Goal: Task Accomplishment & Management: Manage account settings

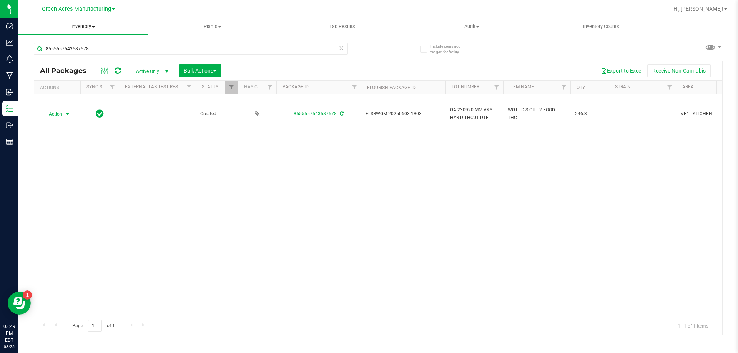
click at [76, 29] on span "Inventory" at bounding box center [83, 26] width 130 height 7
click at [73, 96] on span "From bill of materials" at bounding box center [53, 92] width 70 height 7
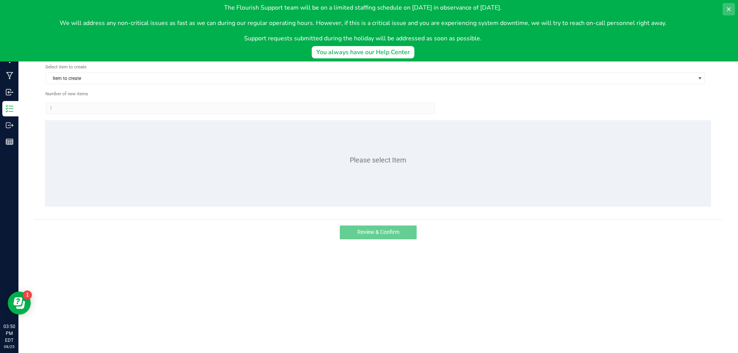
click at [730, 12] on icon at bounding box center [729, 9] width 6 height 6
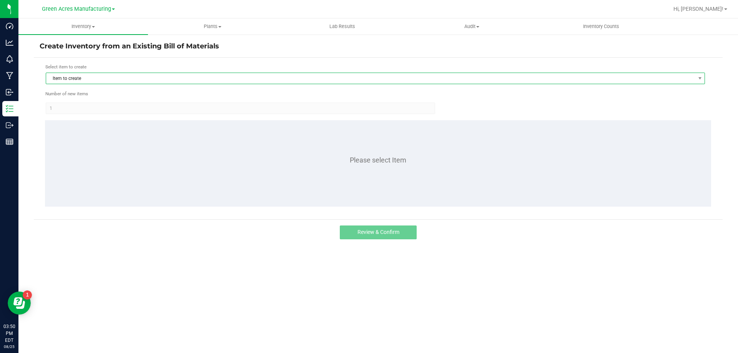
click at [101, 82] on span "Item to create" at bounding box center [370, 78] width 649 height 11
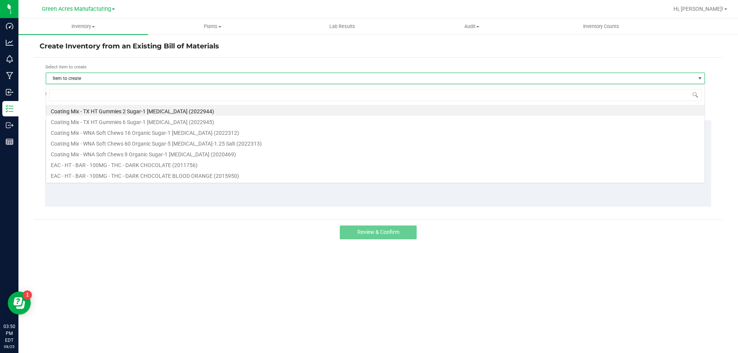
scroll to position [12, 659]
click at [96, 95] on input at bounding box center [375, 95] width 652 height 12
type input "mint"
click at [120, 154] on li "EAC - HT - MINTS - 2.5MG - THC - PEPPERMINT (2002871)" at bounding box center [375, 153] width 659 height 11
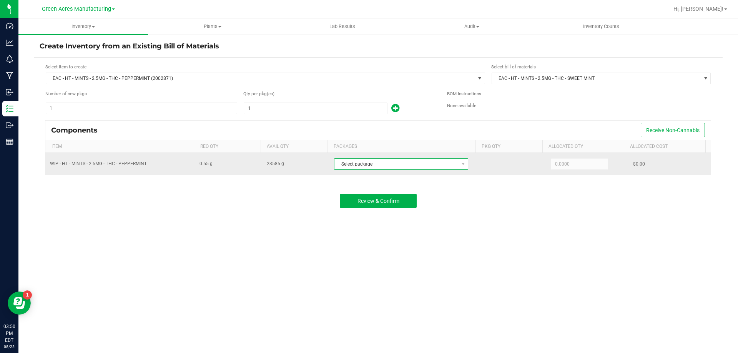
click at [374, 168] on span "Select package" at bounding box center [396, 164] width 124 height 11
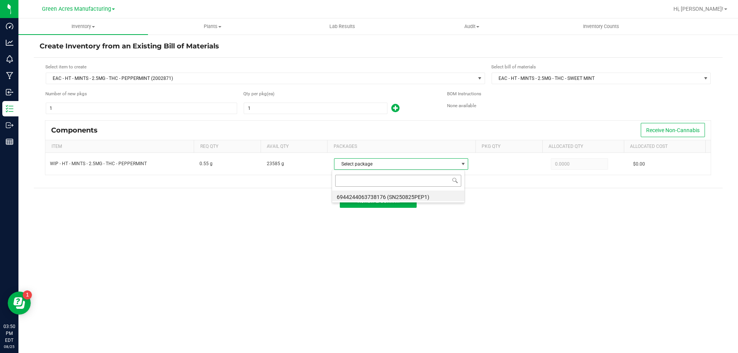
scroll to position [12, 133]
click at [374, 199] on li "6944244063738176 (SN250825PEP1)" at bounding box center [398, 196] width 132 height 11
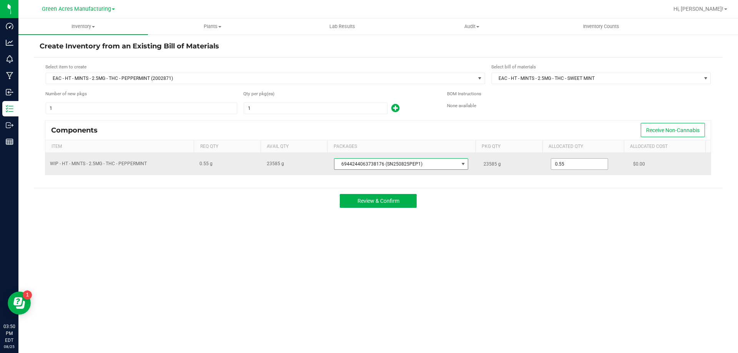
click at [562, 164] on input "0.55" at bounding box center [579, 164] width 57 height 11
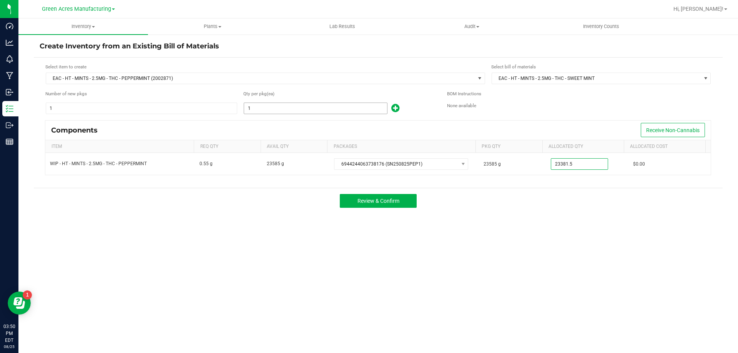
type input "23,381.5000"
click at [264, 108] on input "1" at bounding box center [315, 108] width 143 height 11
type input "42,511"
click at [364, 205] on button "Review & Confirm" at bounding box center [378, 201] width 77 height 14
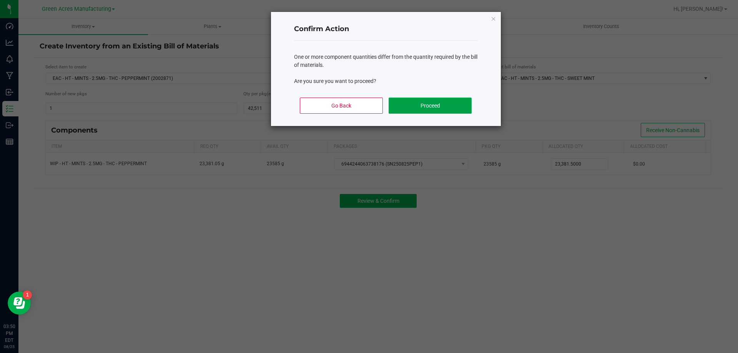
click at [419, 106] on button "Proceed" at bounding box center [430, 106] width 83 height 16
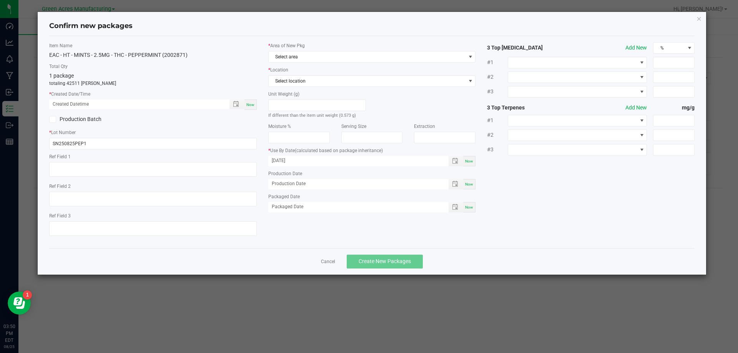
click at [249, 108] on div "Now" at bounding box center [251, 105] width 12 height 10
type input "[DATE] 03:50 PM"
click at [321, 55] on span "Select area" at bounding box center [367, 57] width 197 height 11
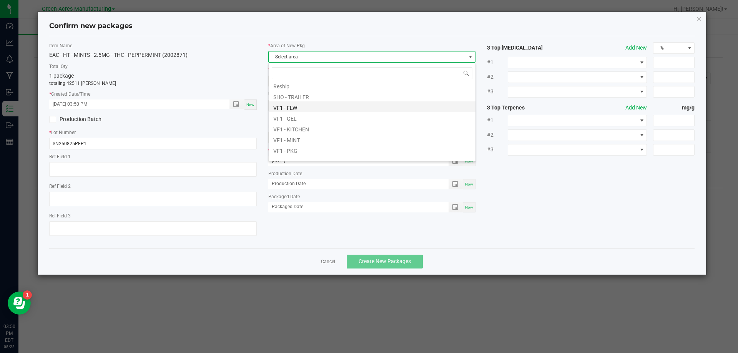
scroll to position [308, 0]
click at [291, 135] on li "VF1 - PKG" at bounding box center [372, 136] width 207 height 11
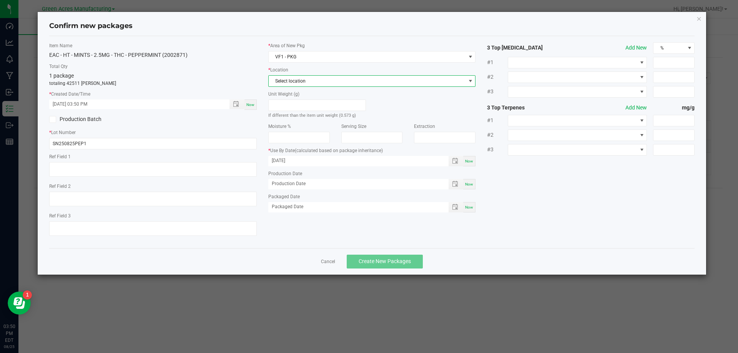
click at [294, 85] on span "Select location" at bounding box center [367, 81] width 197 height 11
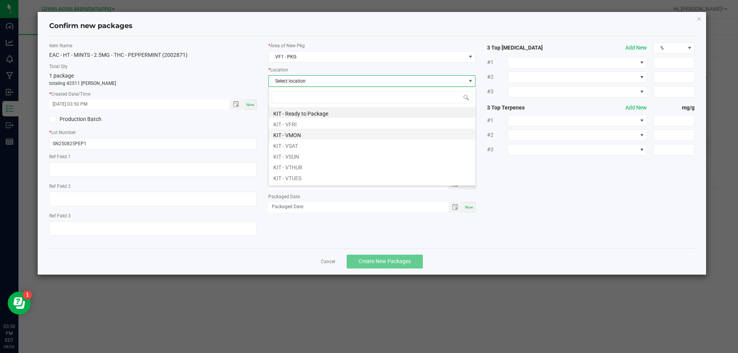
scroll to position [52, 0]
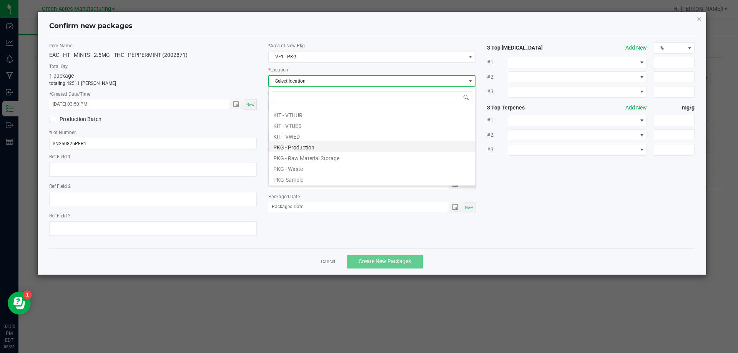
click at [298, 149] on li "PKG - Production" at bounding box center [372, 146] width 207 height 11
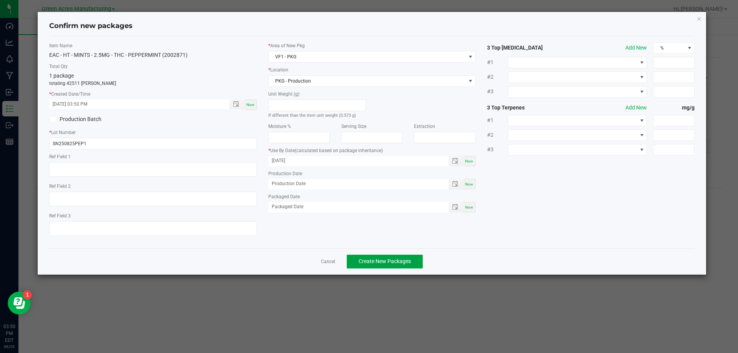
click at [406, 262] on span "Create New Packages" at bounding box center [385, 261] width 52 height 6
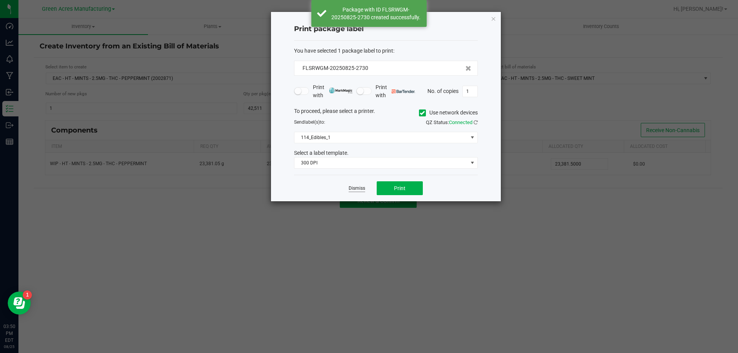
click at [359, 189] on link "Dismiss" at bounding box center [357, 188] width 17 height 7
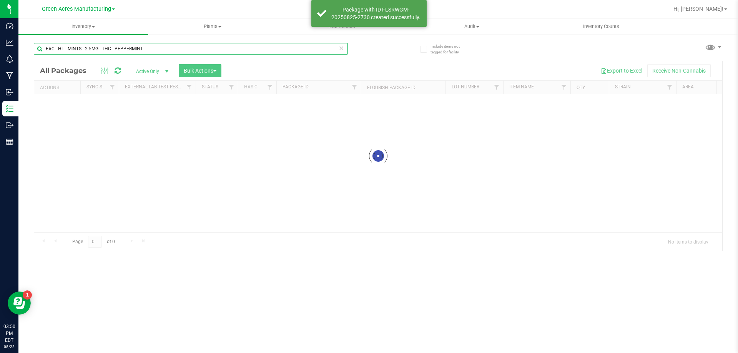
drag, startPoint x: 58, startPoint y: 49, endPoint x: 42, endPoint y: 51, distance: 15.5
click at [42, 51] on input "EAC - HT - MINTS - 2.5MG - THC - PEPPERMINT" at bounding box center [191, 49] width 314 height 12
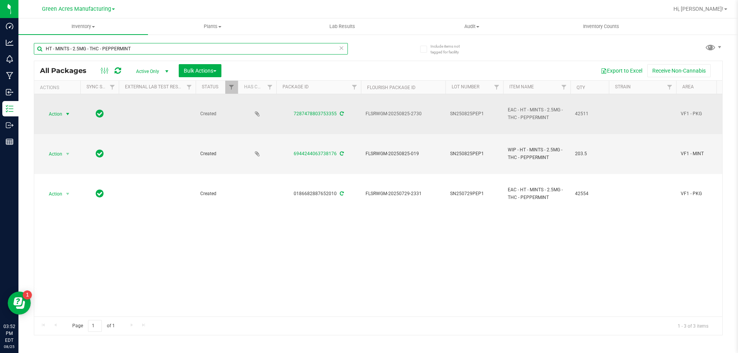
type input "HT - MINTS - 2.5MG - THC - PEPPERMINT"
click at [57, 116] on span "Action" at bounding box center [52, 114] width 21 height 11
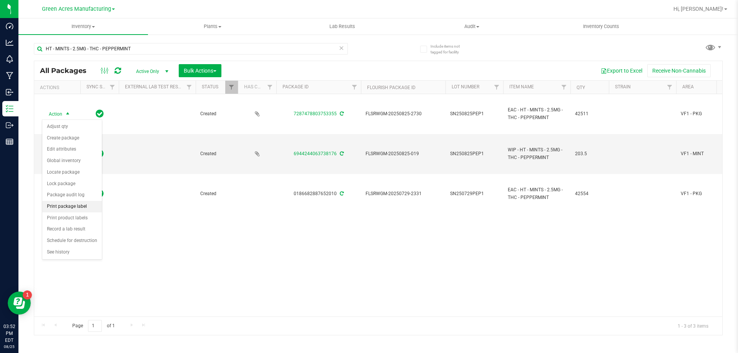
click at [77, 206] on li "Print package label" at bounding box center [72, 207] width 60 height 12
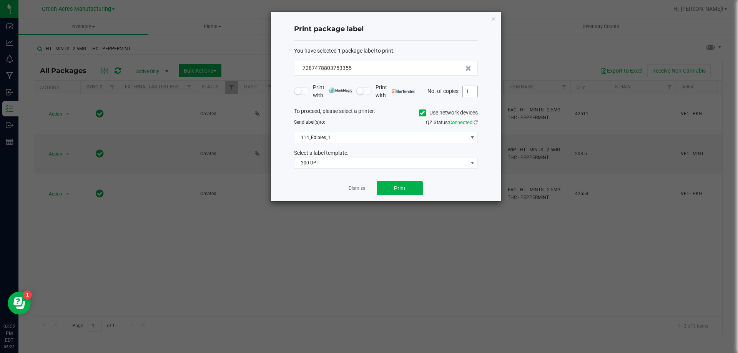
click at [474, 93] on input "1" at bounding box center [470, 91] width 15 height 11
type input "5"
click at [400, 194] on button "Print" at bounding box center [400, 188] width 46 height 14
click at [356, 190] on link "Dismiss" at bounding box center [357, 188] width 17 height 7
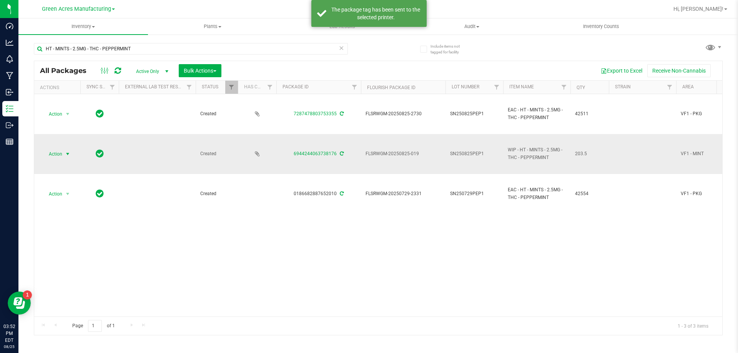
click at [42, 156] on span "Action" at bounding box center [52, 154] width 21 height 11
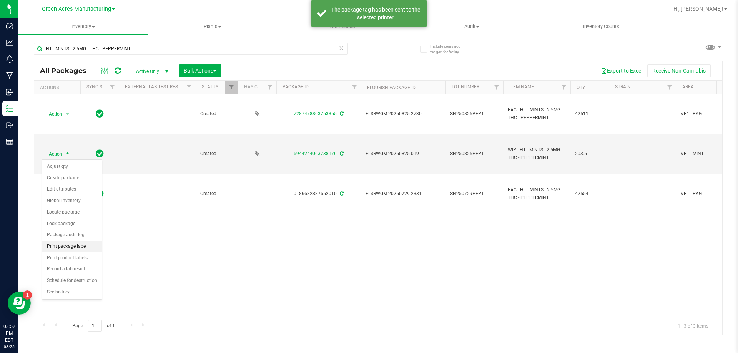
click at [72, 248] on li "Print package label" at bounding box center [72, 247] width 60 height 12
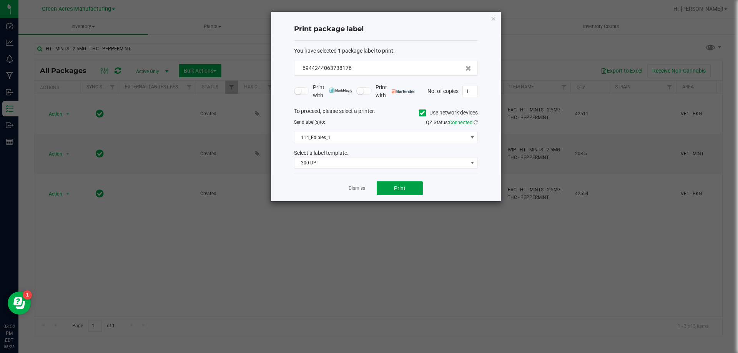
click at [391, 188] on button "Print" at bounding box center [400, 188] width 46 height 14
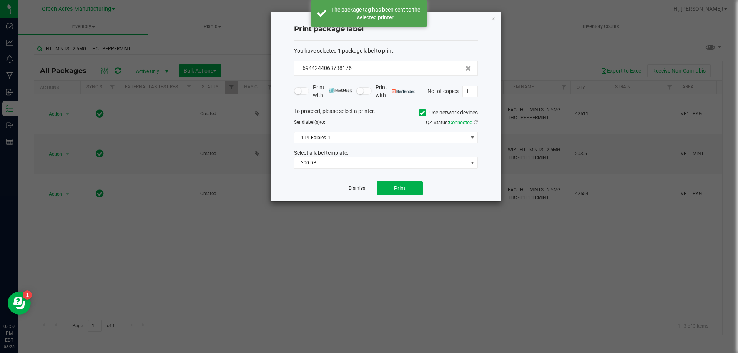
click at [356, 186] on link "Dismiss" at bounding box center [357, 188] width 17 height 7
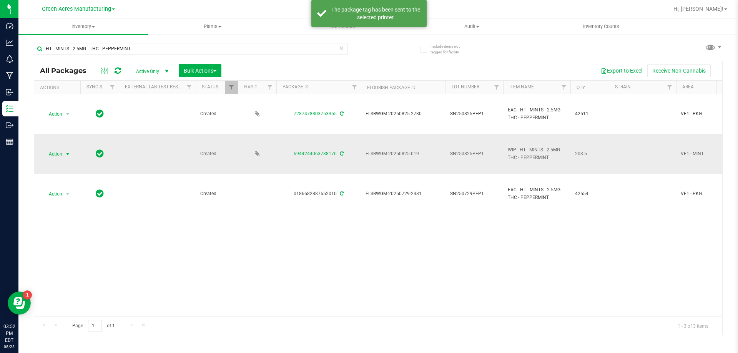
click at [48, 151] on span "Action" at bounding box center [52, 154] width 21 height 11
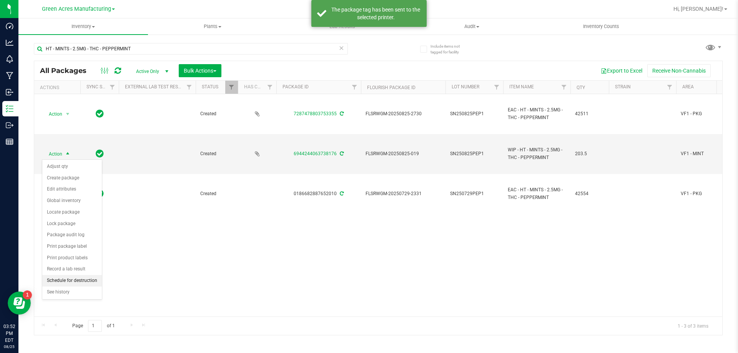
click at [62, 281] on li "Schedule for destruction" at bounding box center [72, 281] width 60 height 12
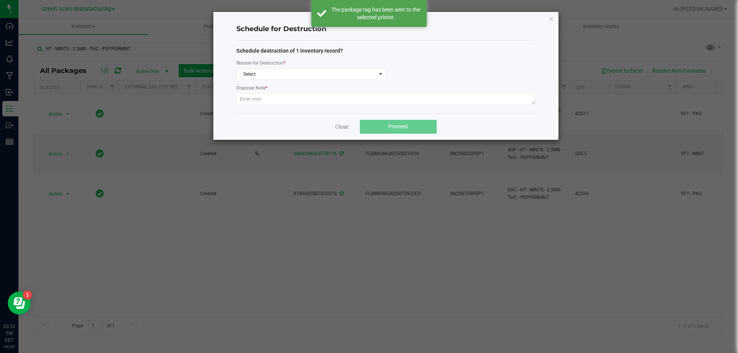
click at [328, 82] on div "Schedule destruction of 1 inventory record? Reason for Destruction * Select Dis…" at bounding box center [385, 77] width 299 height 60
click at [328, 77] on span "Select" at bounding box center [306, 74] width 139 height 11
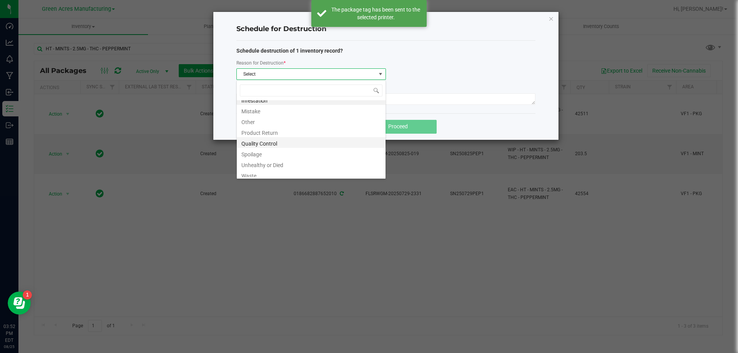
scroll to position [9, 0]
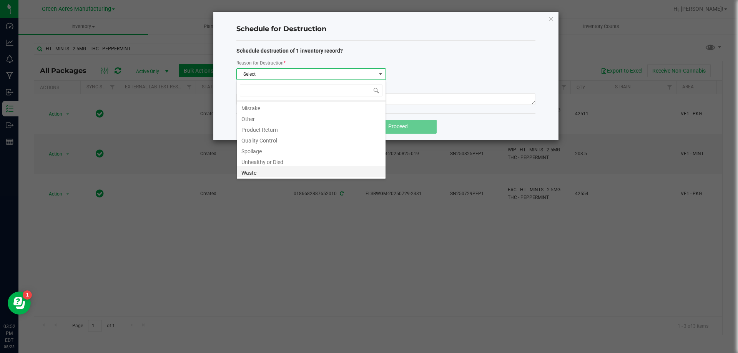
click at [269, 171] on li "Waste" at bounding box center [311, 171] width 149 height 11
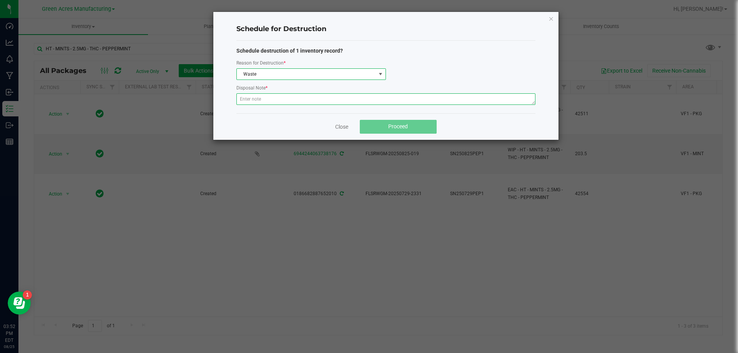
click at [302, 99] on textarea at bounding box center [385, 99] width 299 height 12
type textarea "Production waste"
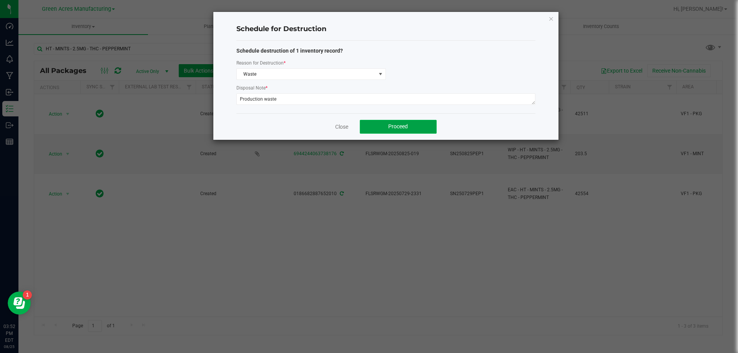
click at [366, 131] on button "Proceed" at bounding box center [398, 127] width 77 height 14
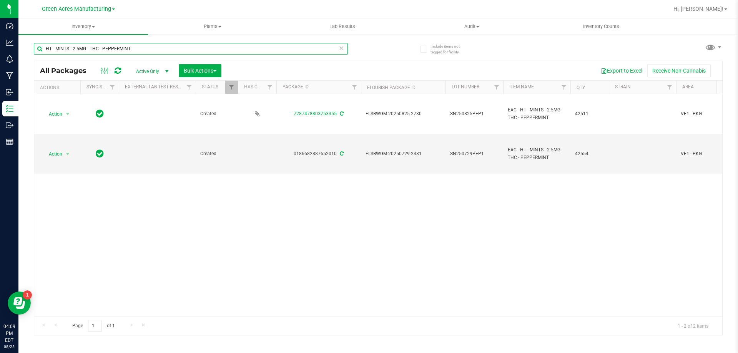
drag, startPoint x: 143, startPoint y: 46, endPoint x: 33, endPoint y: 53, distance: 109.8
click at [33, 53] on div "Include items not tagged for facility HT - MINTS - 2.5MG - THC - PEPPERMINT All…" at bounding box center [378, 151] width 720 height 235
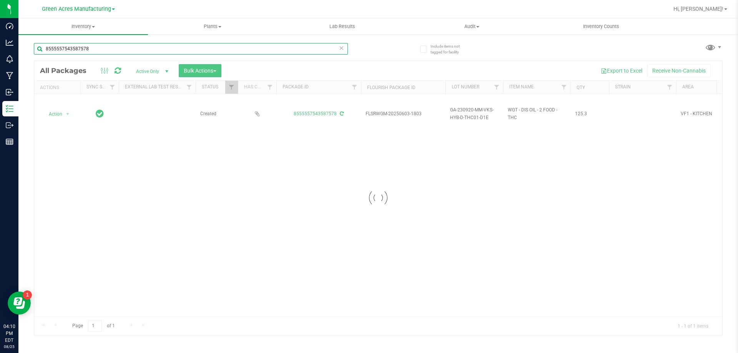
type input "8555557543587578"
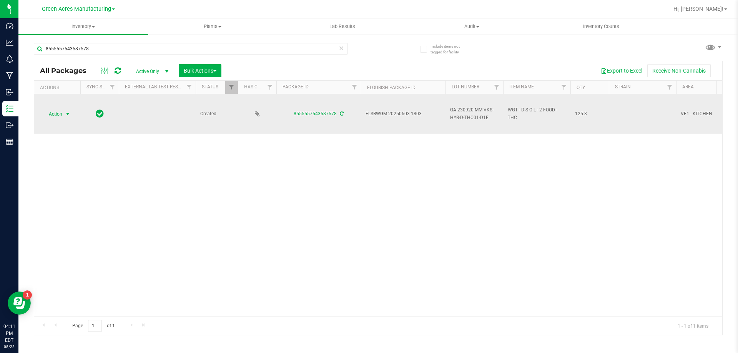
click at [54, 115] on span "Action" at bounding box center [52, 114] width 21 height 11
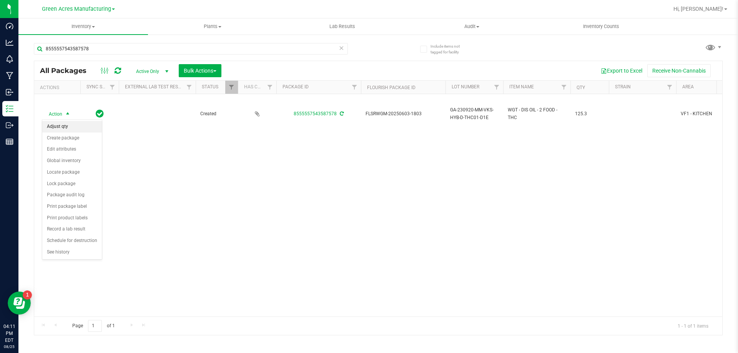
click at [60, 127] on li "Adjust qty" at bounding box center [72, 127] width 60 height 12
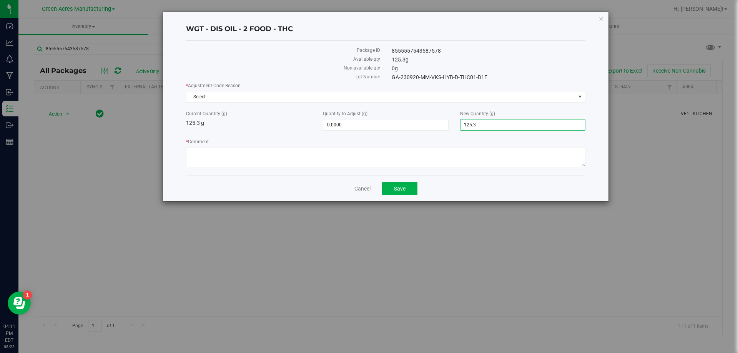
click at [504, 123] on span "125.3000 125.3" at bounding box center [522, 125] width 125 height 12
type input "123.8"
type input "-1.5000"
type input "123.8000"
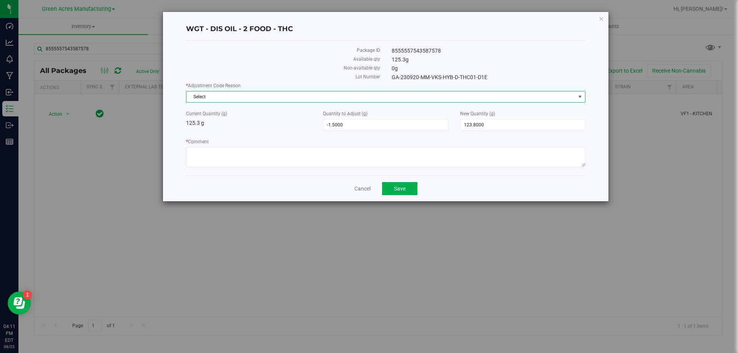
click at [273, 91] on span "Select" at bounding box center [385, 97] width 399 height 12
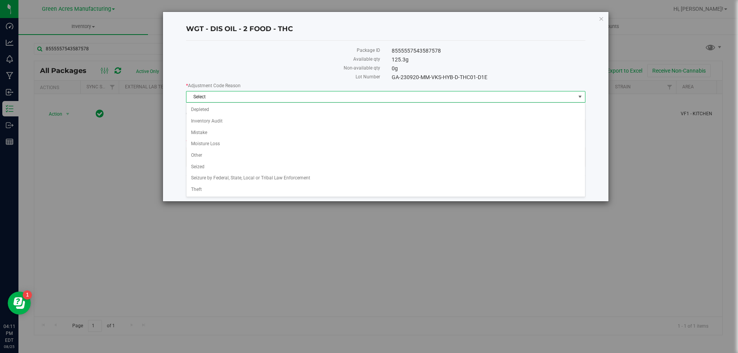
click at [266, 98] on span "Select" at bounding box center [380, 96] width 389 height 11
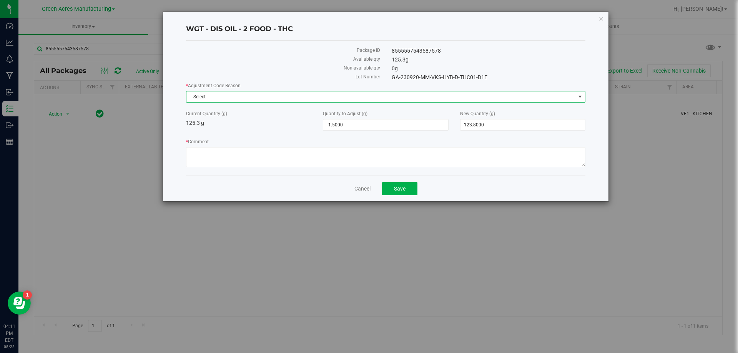
click at [236, 103] on div "* Adjustment Code Reason Select Select Depleted Inventory Audit Mistake Moistur…" at bounding box center [385, 125] width 399 height 87
click at [233, 98] on span "Select" at bounding box center [380, 96] width 389 height 11
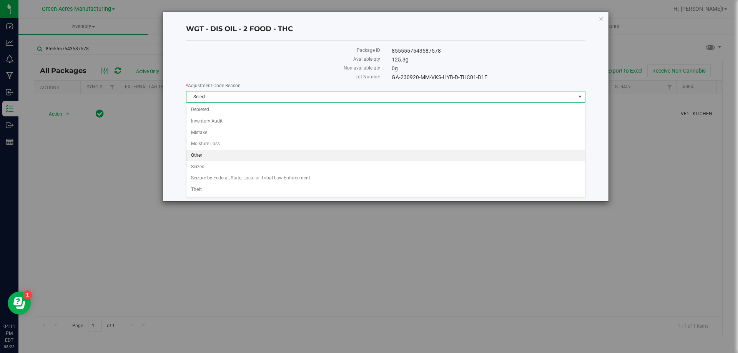
click at [200, 158] on li "Other" at bounding box center [385, 156] width 399 height 12
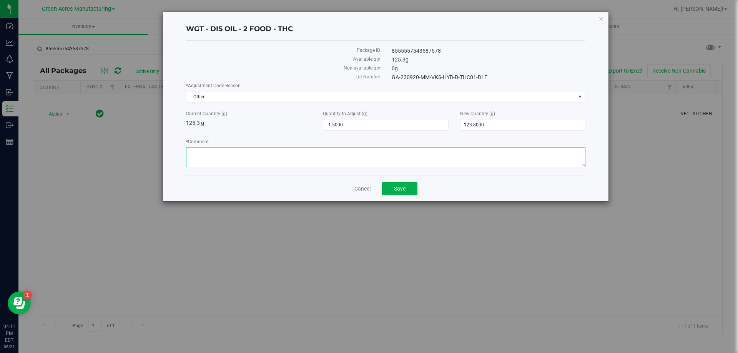
click at [204, 153] on textarea "* Comment" at bounding box center [385, 157] width 399 height 20
type textarea "Weight after pouring and dosing"
click at [405, 195] on button "Save" at bounding box center [399, 188] width 35 height 13
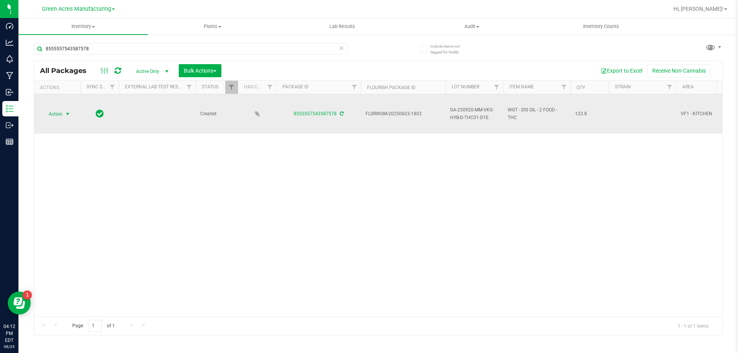
click at [59, 112] on span "Action" at bounding box center [52, 114] width 21 height 11
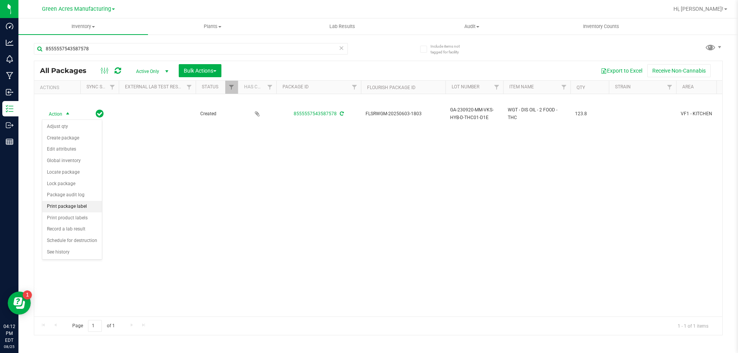
click at [72, 211] on li "Print package label" at bounding box center [72, 207] width 60 height 12
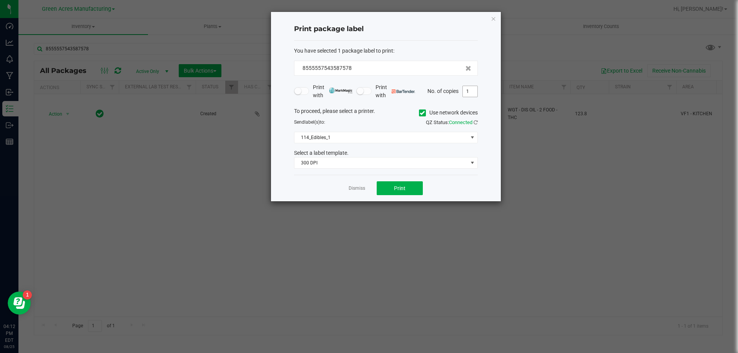
click at [472, 90] on input "1" at bounding box center [470, 91] width 15 height 11
type input "2"
click at [395, 183] on button "Print" at bounding box center [400, 188] width 46 height 14
click at [354, 185] on app-cancel-button "Dismiss" at bounding box center [357, 189] width 17 height 8
click at [347, 192] on div "Dismiss Print" at bounding box center [386, 188] width 184 height 27
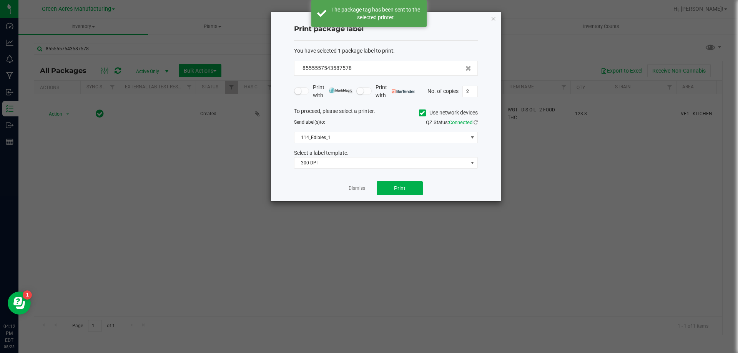
click at [361, 192] on app-cancel-button "Dismiss" at bounding box center [357, 189] width 17 height 8
click at [361, 186] on link "Dismiss" at bounding box center [357, 188] width 17 height 7
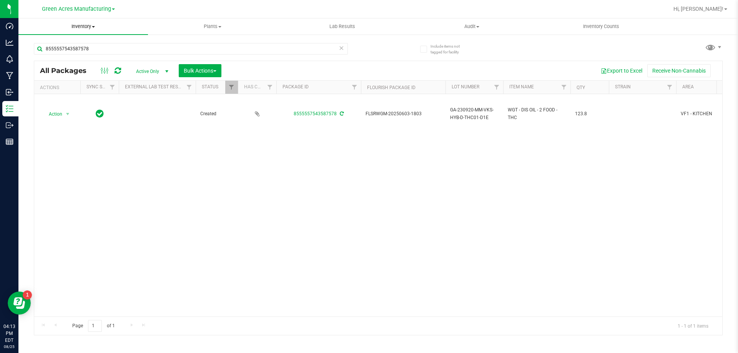
click at [75, 22] on uib-tab-heading "Inventory All packages All inventory Waste log Create inventory" at bounding box center [83, 26] width 130 height 16
click at [78, 93] on span "From bill of materials" at bounding box center [53, 92] width 70 height 7
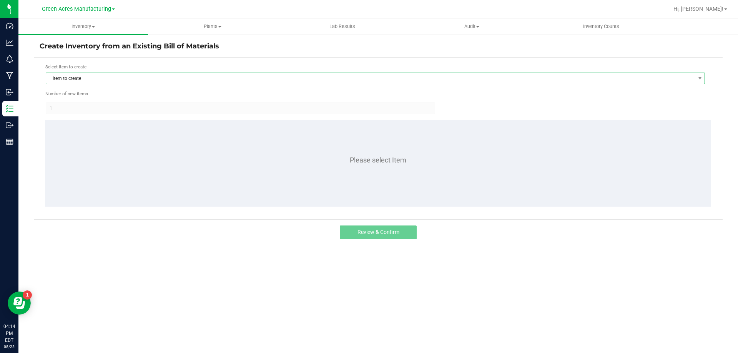
click at [139, 79] on span "Item to create" at bounding box center [370, 78] width 649 height 11
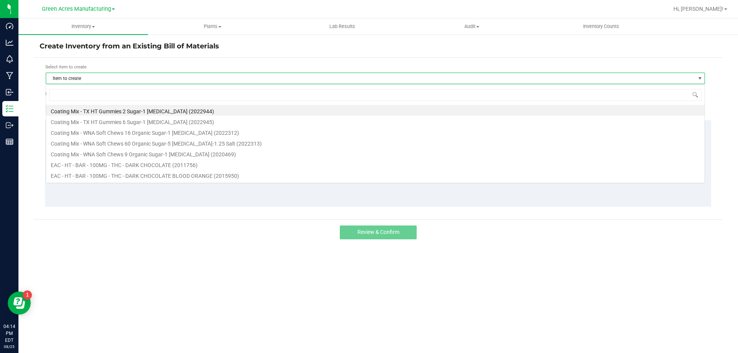
scroll to position [12, 659]
type input "chew"
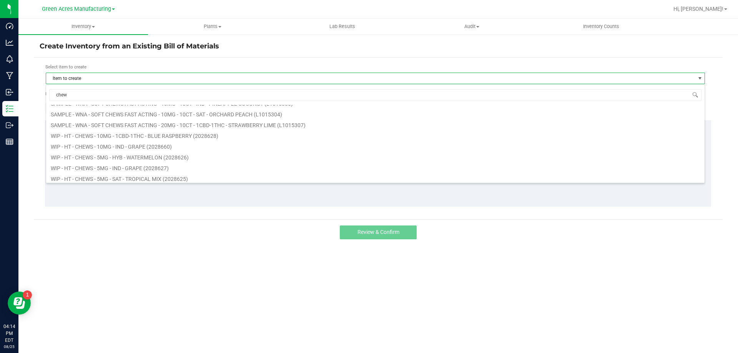
scroll to position [654, 0]
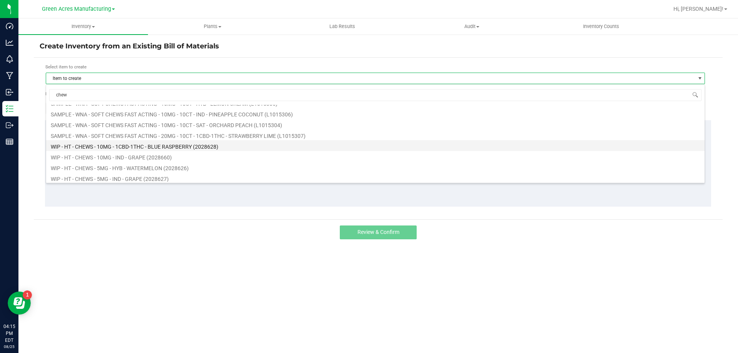
click at [122, 146] on li "WIP - HT - CHEWS - 10MG - 1CBD-1THC - BLUE RASPBERRY (2028628)" at bounding box center [375, 145] width 659 height 11
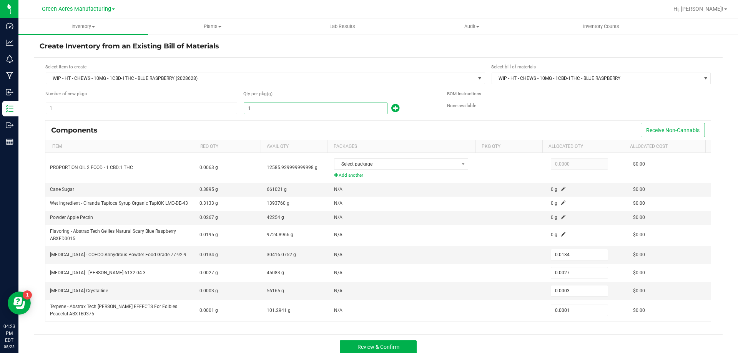
click at [310, 111] on input "1" at bounding box center [315, 108] width 143 height 11
type input "11"
type input "0.1474"
type input "0.0297"
type input "0.0033"
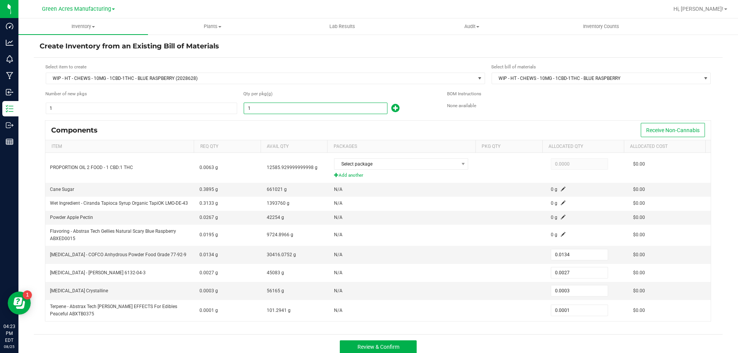
type input "0.0011"
type input "118"
type input "1.5812"
type input "0.3186"
type input "0.0354"
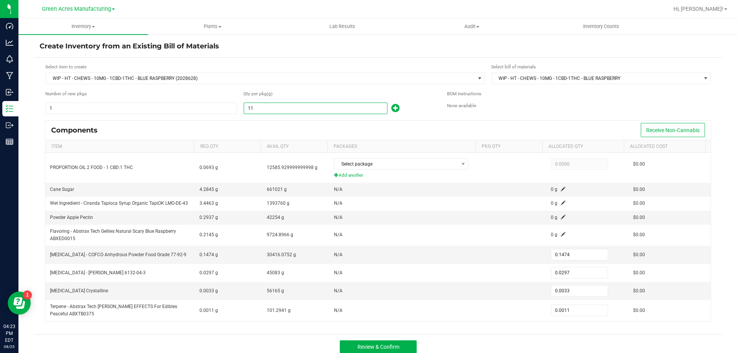
type input "0.0118"
type input "1184"
type input "15.8656"
type input "3.1968"
type input "0.3552"
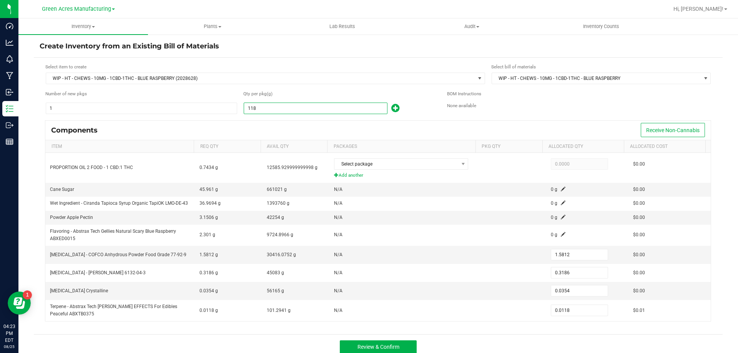
type input "0.1184"
type input "11840"
type input "158.6560"
type input "31.9680"
type input "3.5520"
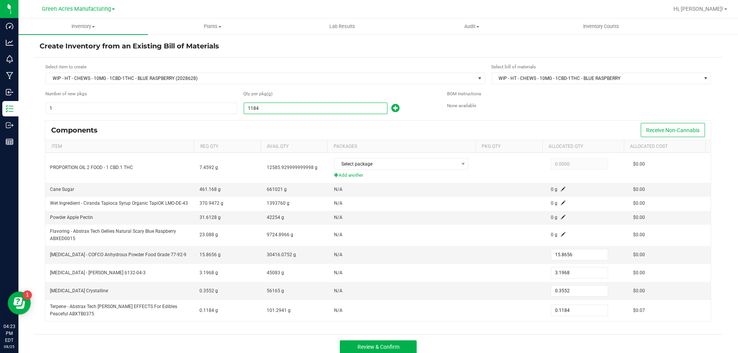
type input "1.1840"
type input "118407"
type input "1,586.6538"
type input "319.6989"
type input "35.5221"
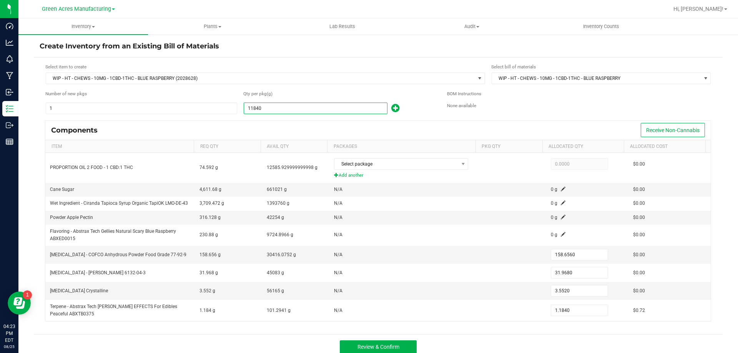
type input "11.8407"
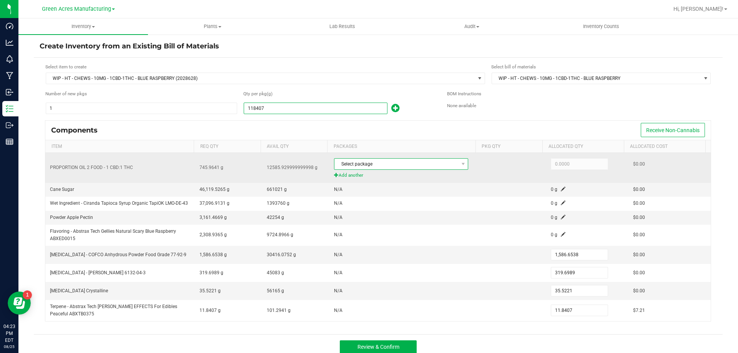
type input "118,407.0000"
click at [392, 161] on span "Select package" at bounding box center [396, 164] width 124 height 11
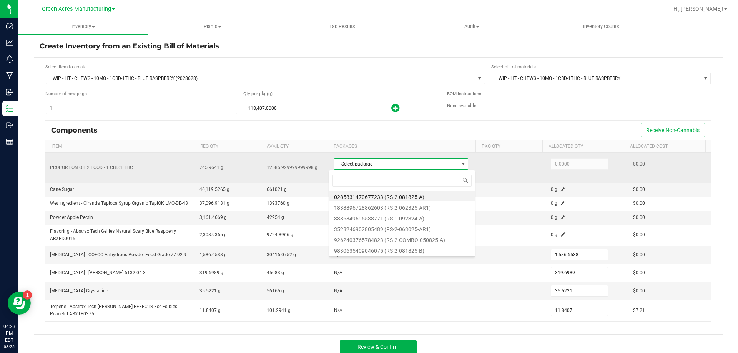
scroll to position [12, 131]
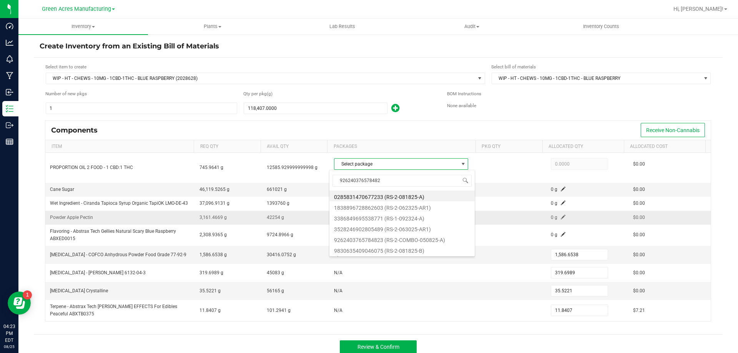
type input "9262403765784823"
click at [390, 199] on li "9262403765784823 (RS-2-COMBO-050825-A)" at bounding box center [401, 196] width 145 height 11
type input "571.3000"
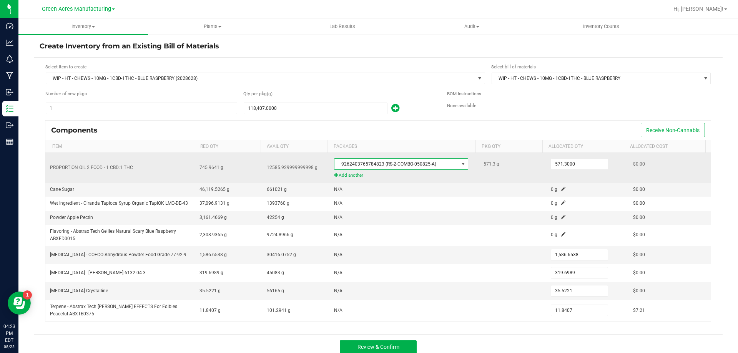
click at [349, 176] on span "Add another" at bounding box center [404, 175] width 140 height 7
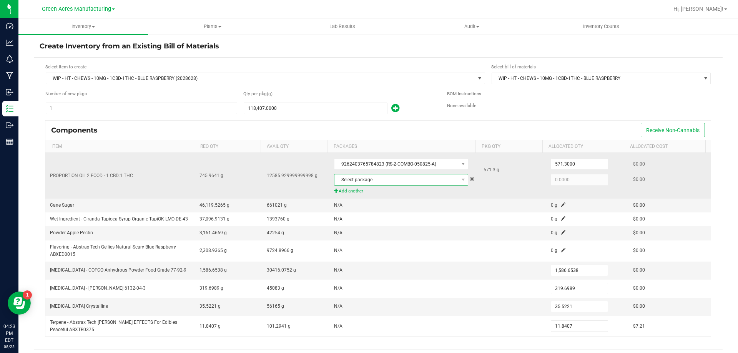
click at [380, 184] on span "Select package" at bounding box center [396, 180] width 124 height 11
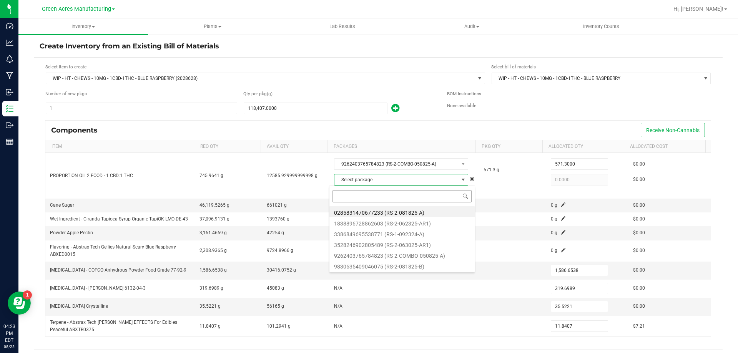
click at [369, 196] on input at bounding box center [402, 196] width 139 height 12
type input "1838896728862603"
click at [379, 210] on li "1838896728862603 (RS-2-062325-AR1)" at bounding box center [401, 211] width 145 height 11
type input "174.6641"
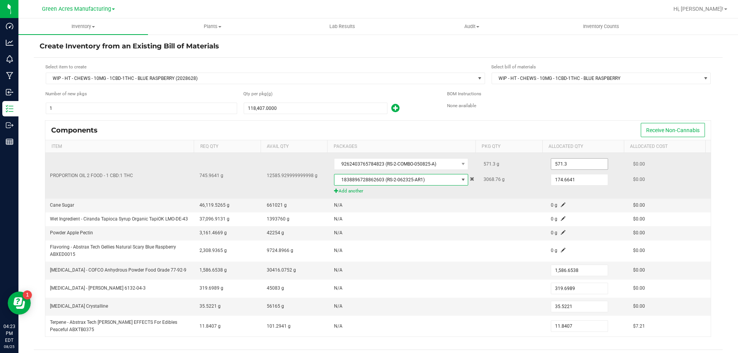
click at [559, 165] on input "571.3" at bounding box center [579, 164] width 57 height 11
type input "512.0000"
click at [551, 175] on input "174.6641" at bounding box center [579, 180] width 57 height 11
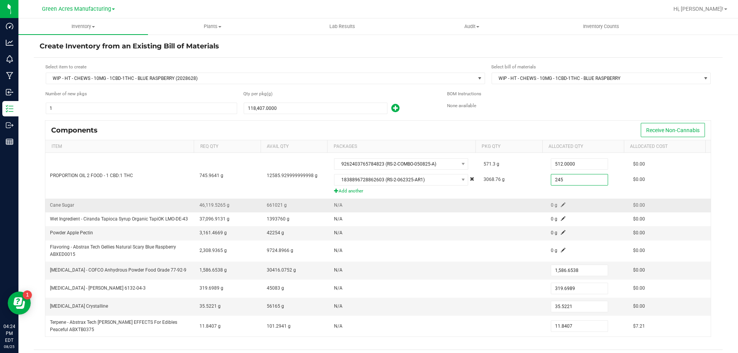
type input "245.0000"
click at [492, 200] on td at bounding box center [512, 206] width 67 height 14
click at [561, 205] on span at bounding box center [563, 205] width 5 height 5
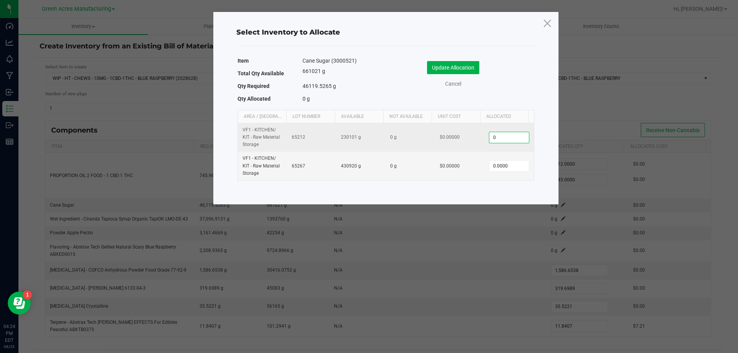
click at [505, 138] on input "0" at bounding box center [508, 137] width 39 height 11
type input "5"
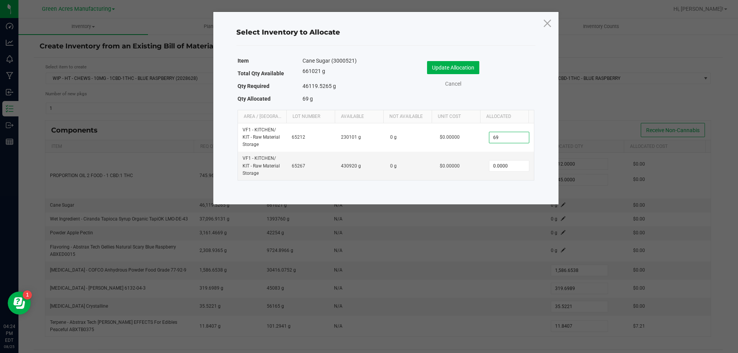
type input "6"
type input "17,480.0000"
click at [498, 165] on input "0" at bounding box center [508, 166] width 39 height 11
type input "52,440.0000"
click at [467, 66] on button "Update Allocation" at bounding box center [453, 67] width 52 height 13
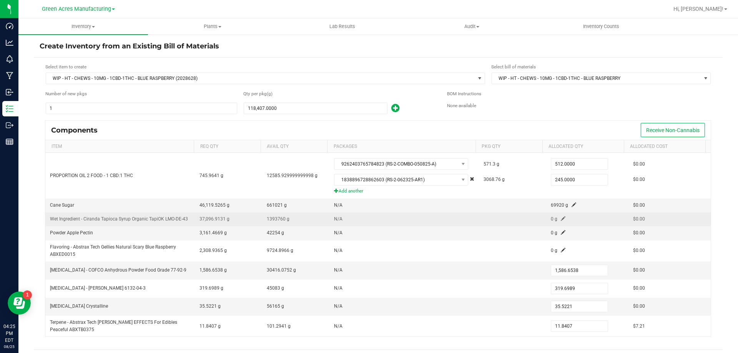
click at [561, 216] on span at bounding box center [563, 218] width 5 height 5
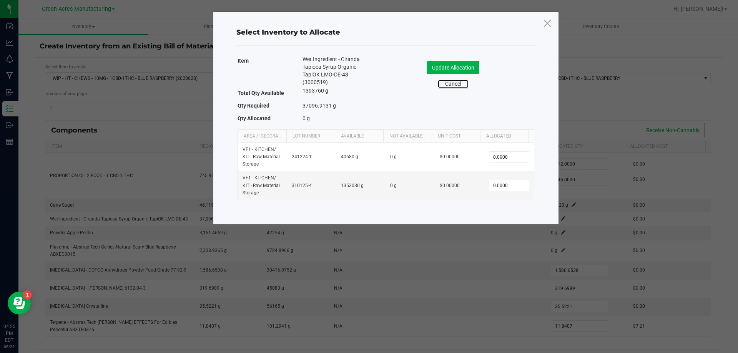
click at [452, 83] on link "Cancel" at bounding box center [453, 84] width 31 height 8
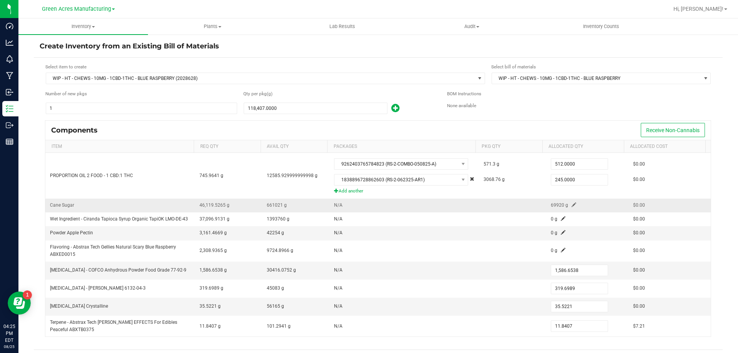
click at [572, 206] on span at bounding box center [574, 205] width 5 height 5
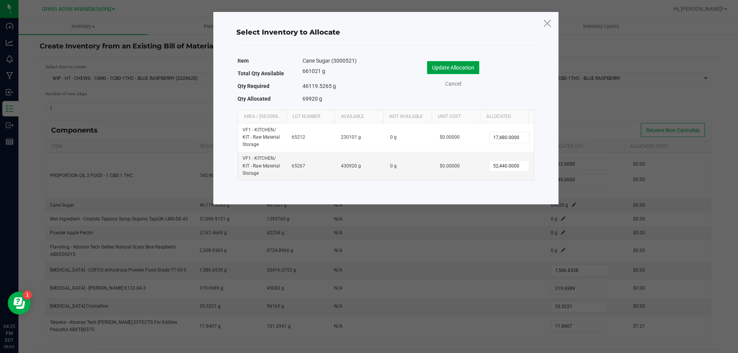
click at [459, 64] on button "Update Allocation" at bounding box center [453, 67] width 52 height 13
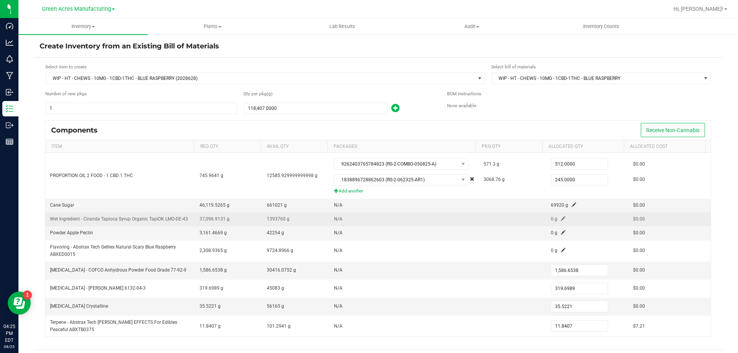
click at [561, 218] on span at bounding box center [563, 218] width 5 height 5
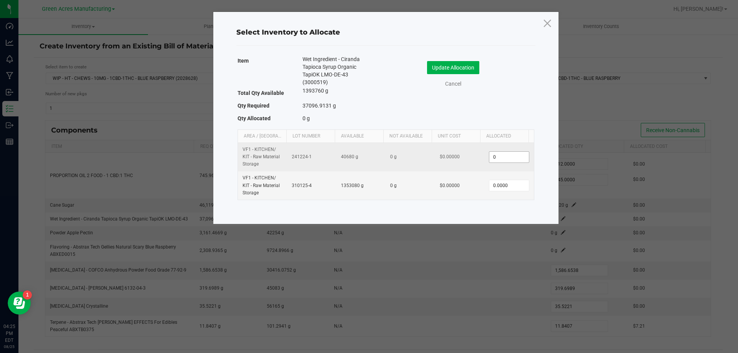
click at [506, 153] on input "0" at bounding box center [508, 157] width 39 height 11
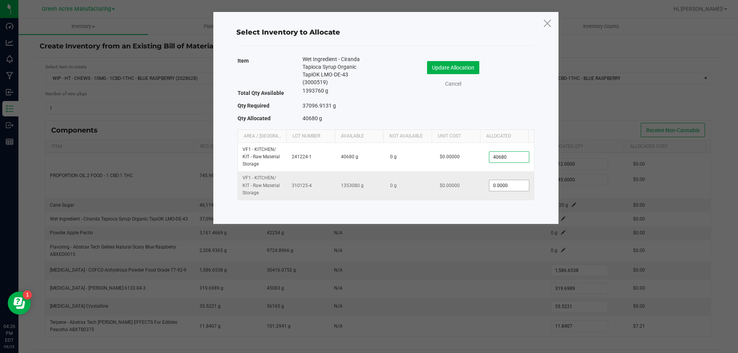
type input "40,680.0000"
click at [501, 190] on input "0" at bounding box center [508, 185] width 39 height 11
type input "15,560.0000"
click at [431, 71] on button "Update Allocation" at bounding box center [453, 67] width 52 height 13
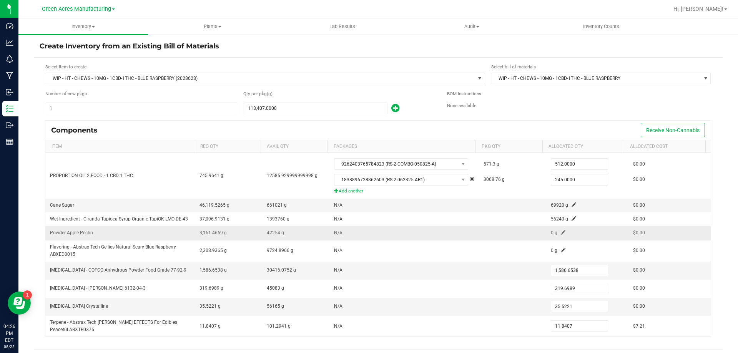
click at [561, 231] on span at bounding box center [563, 232] width 5 height 5
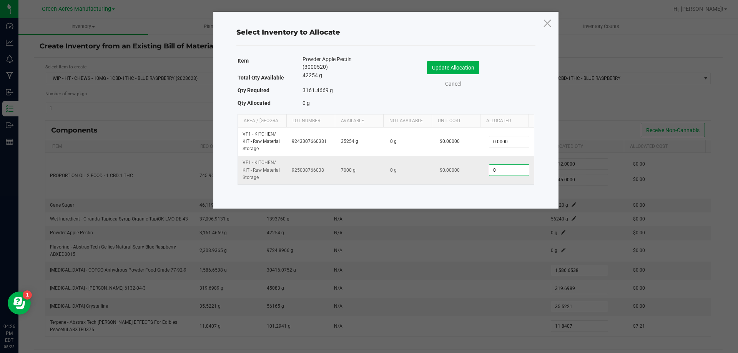
click at [500, 166] on input "0" at bounding box center [508, 170] width 39 height 11
type input "4,800.0000"
click at [457, 65] on button "Update Allocation" at bounding box center [453, 67] width 52 height 13
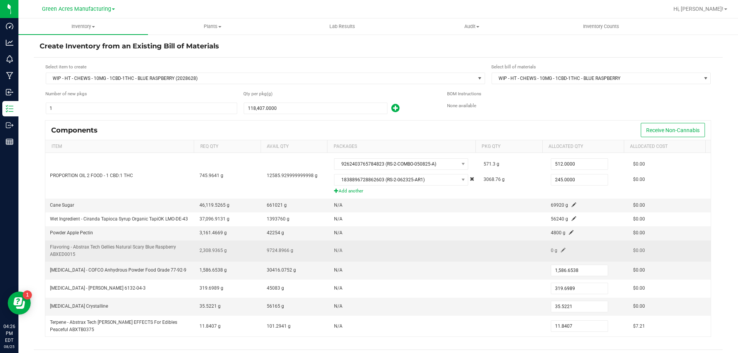
click at [561, 250] on span at bounding box center [563, 250] width 5 height 5
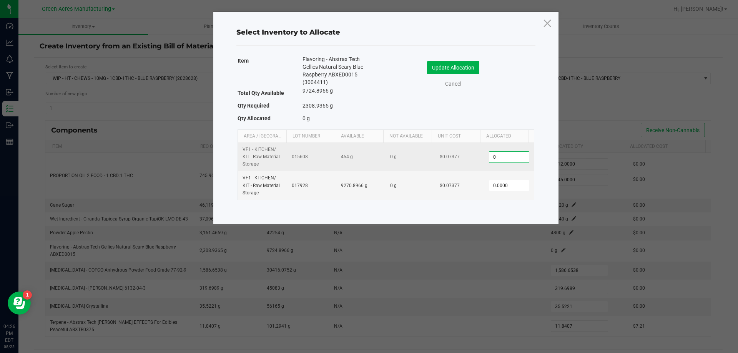
click at [514, 157] on input "0" at bounding box center [508, 157] width 39 height 11
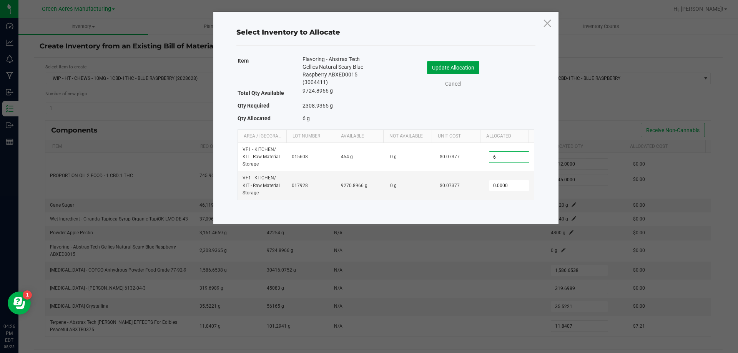
type input "6.0000"
click at [429, 68] on button "Update Allocation" at bounding box center [453, 67] width 52 height 13
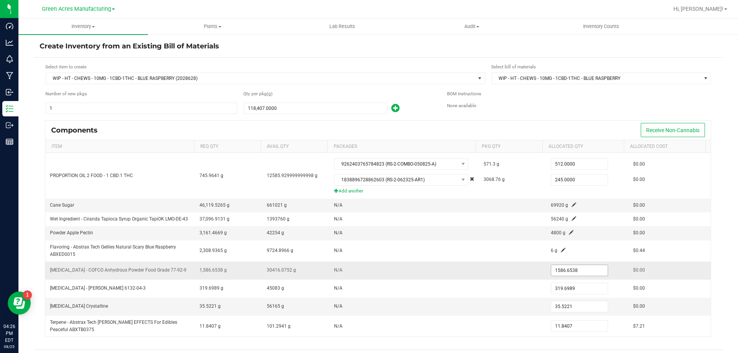
click at [551, 271] on input "1586.6538" at bounding box center [579, 270] width 57 height 11
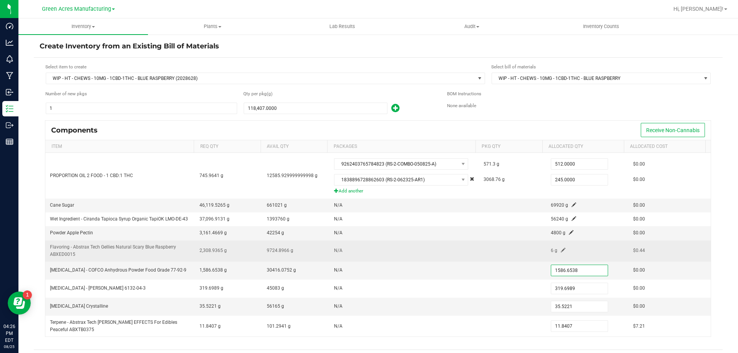
type input "1,586.6538"
click at [561, 249] on span at bounding box center [563, 250] width 5 height 5
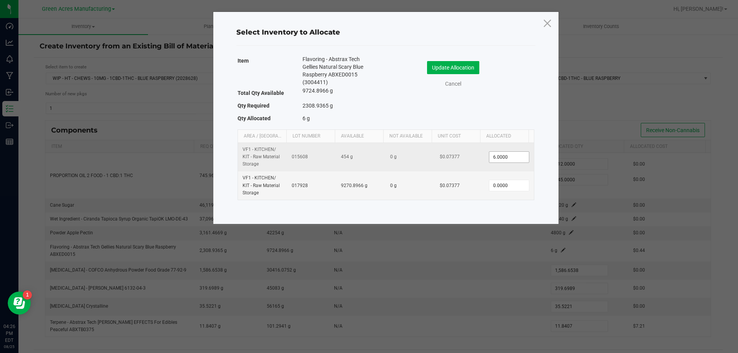
type input "6"
click at [501, 159] on input "6" at bounding box center [508, 157] width 39 height 11
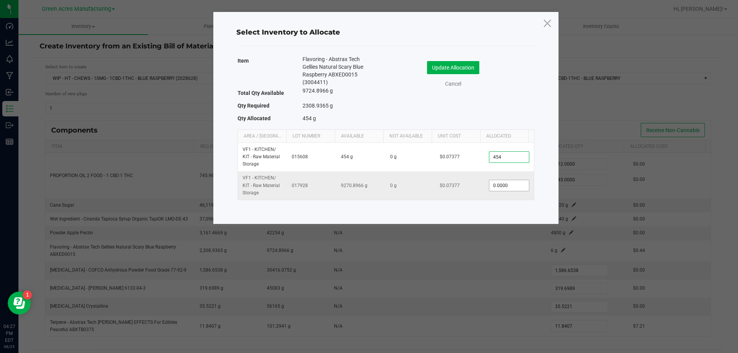
type input "454.0000"
click at [504, 189] on input "0" at bounding box center [508, 185] width 39 height 11
type input "3,038.0000"
click at [457, 68] on button "Update Allocation" at bounding box center [453, 67] width 52 height 13
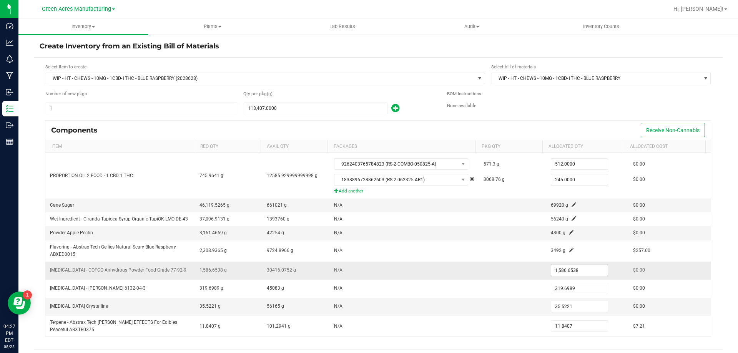
type input "1586.6538"
click at [570, 273] on input "1586.6538" at bounding box center [579, 270] width 57 height 11
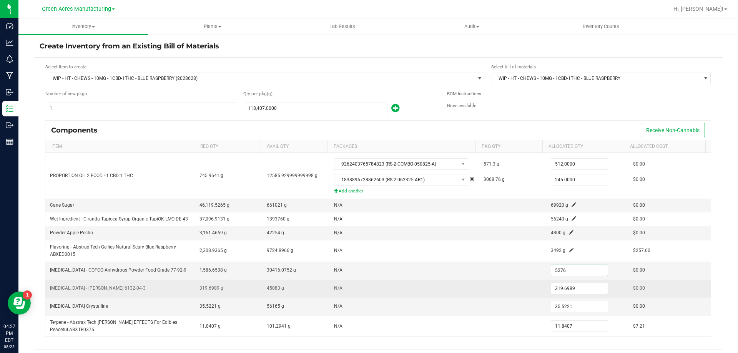
type input "5,276.0000"
click at [569, 289] on input "319.6989" at bounding box center [579, 288] width 57 height 11
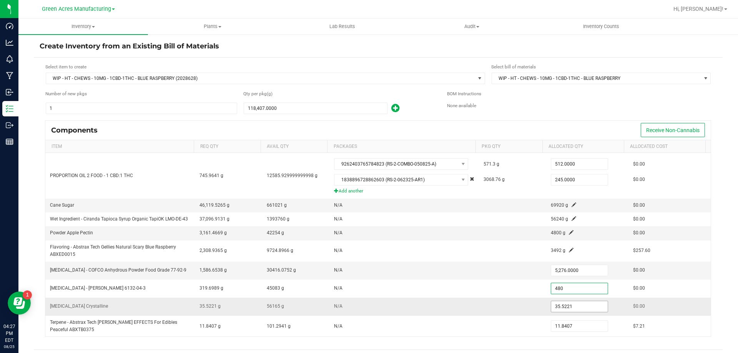
type input "480.0000"
click at [559, 309] on input "35.5221" at bounding box center [579, 306] width 57 height 11
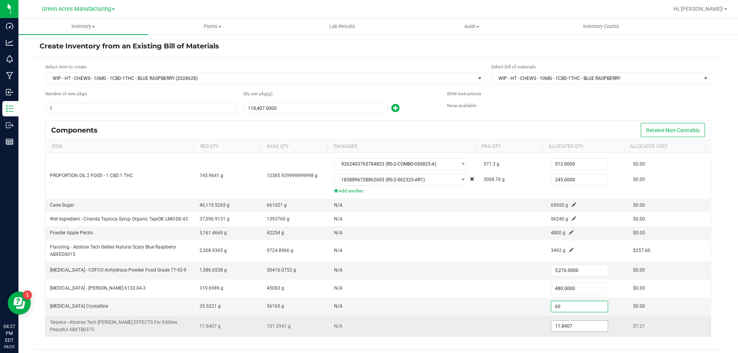
type input "60.0000"
click at [556, 324] on input "11.8407" at bounding box center [579, 326] width 57 height 11
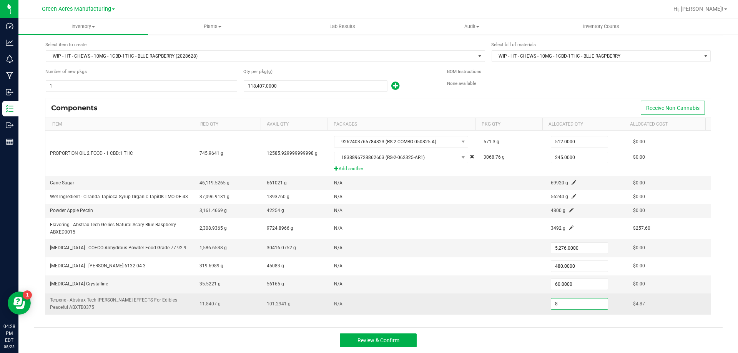
type input "8.0000"
click at [505, 314] on td at bounding box center [512, 304] width 67 height 21
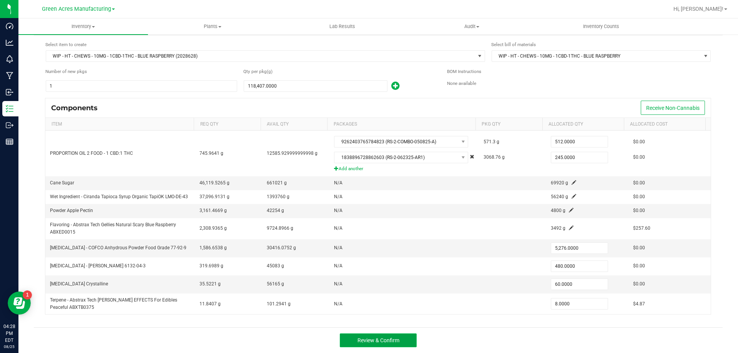
click at [395, 339] on span "Review & Confirm" at bounding box center [379, 341] width 42 height 6
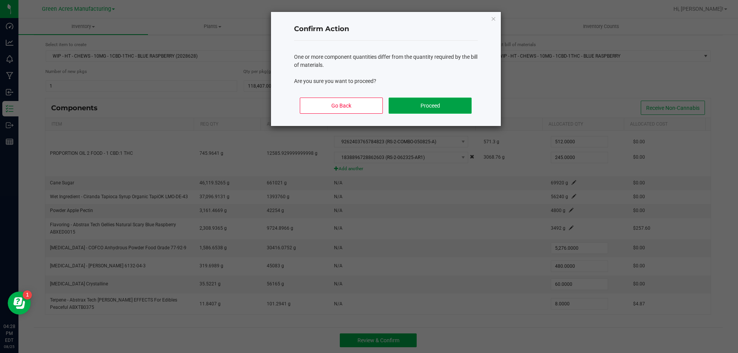
click at [458, 110] on button "Proceed" at bounding box center [430, 106] width 83 height 16
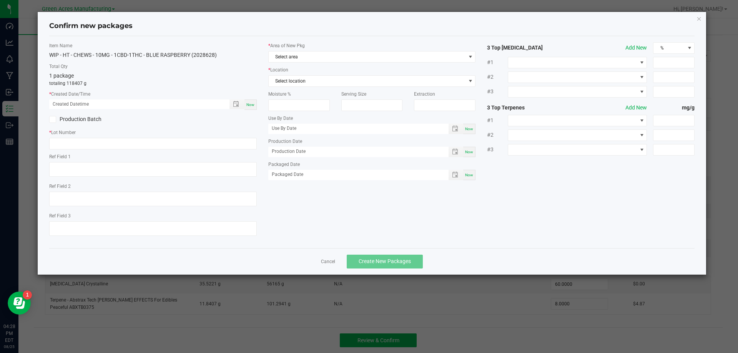
click at [248, 103] on span "Now" at bounding box center [250, 105] width 8 height 4
type input "[DATE] 04:28 PM"
click at [71, 142] on input "text" at bounding box center [153, 144] width 208 height 12
type input "SN250825BLR1"
click at [375, 63] on div "* Area of New Pkg Select area * Location Select location Moisture % Serving Siz…" at bounding box center [372, 113] width 219 height 142
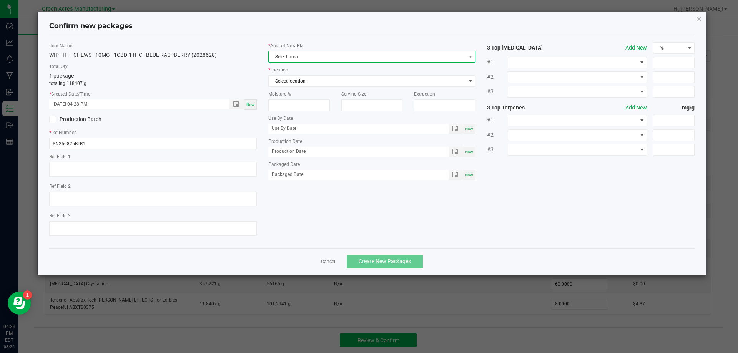
click at [376, 55] on span "Select area" at bounding box center [367, 57] width 197 height 11
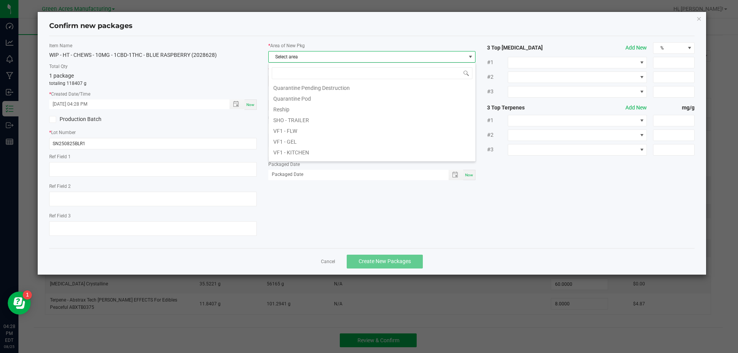
scroll to position [308, 0]
click at [297, 107] on li "VF1 - GEL" at bounding box center [372, 103] width 207 height 11
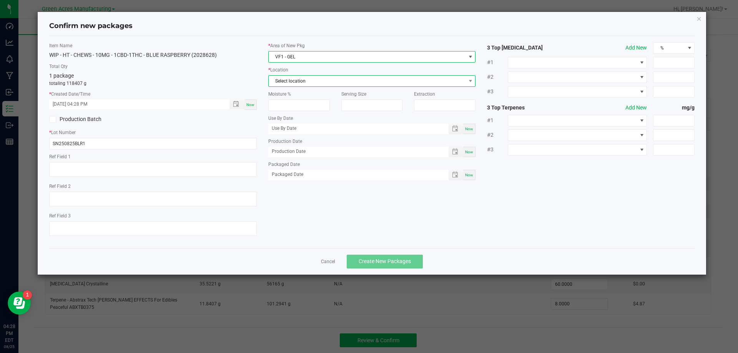
click at [307, 76] on span "Select location" at bounding box center [367, 81] width 197 height 11
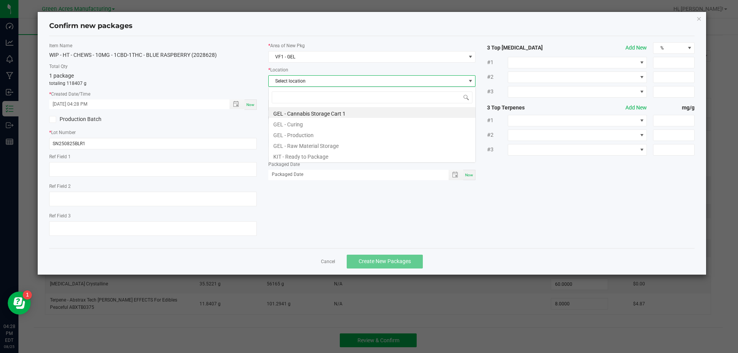
scroll to position [12, 208]
click at [308, 137] on li "GEL - Production" at bounding box center [372, 134] width 207 height 11
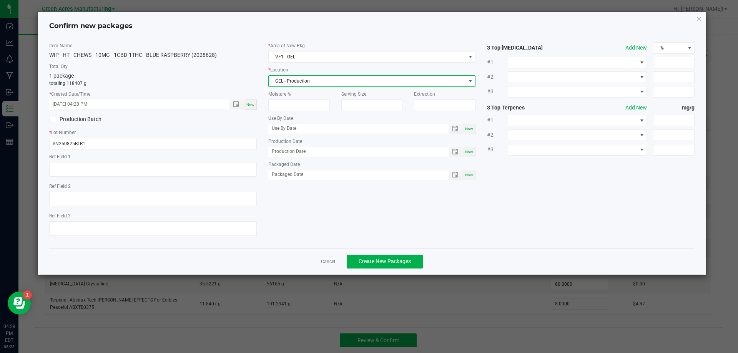
click at [452, 125] on span "Toggle popup" at bounding box center [456, 129] width 15 height 10
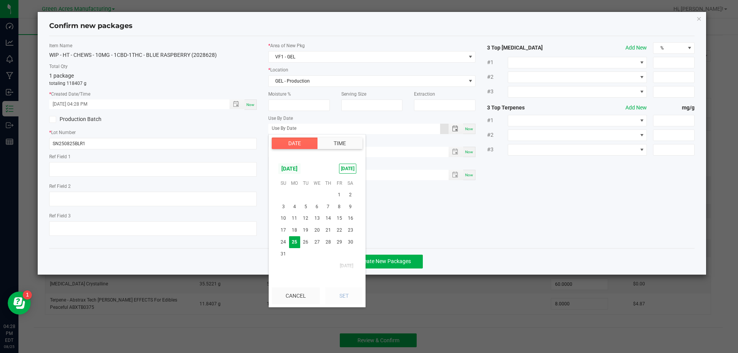
click at [301, 173] on span "[DATE]" at bounding box center [289, 169] width 23 height 12
click at [318, 246] on span "Mar" at bounding box center [317, 244] width 16 height 16
click at [352, 196] on span "7" at bounding box center [350, 195] width 11 height 12
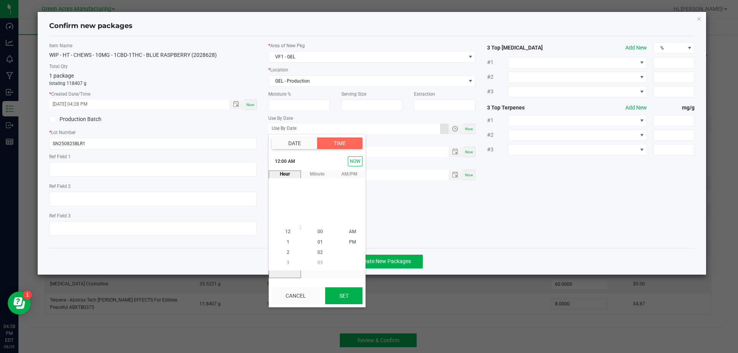
click at [336, 295] on button "Set" at bounding box center [343, 296] width 37 height 17
type input "[DATE]"
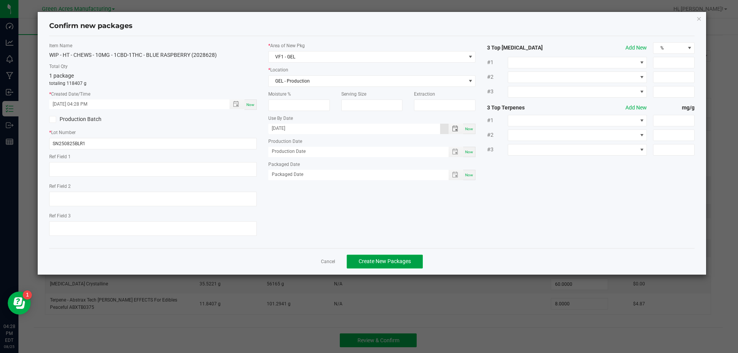
click at [385, 261] on span "Create New Packages" at bounding box center [385, 261] width 52 height 6
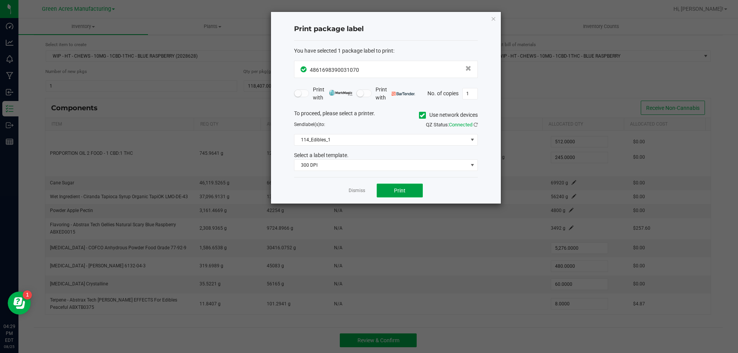
click at [389, 191] on button "Print" at bounding box center [400, 191] width 46 height 14
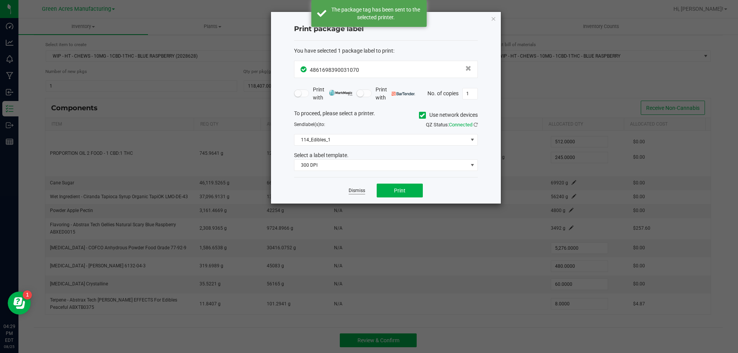
click at [359, 191] on link "Dismiss" at bounding box center [357, 191] width 17 height 7
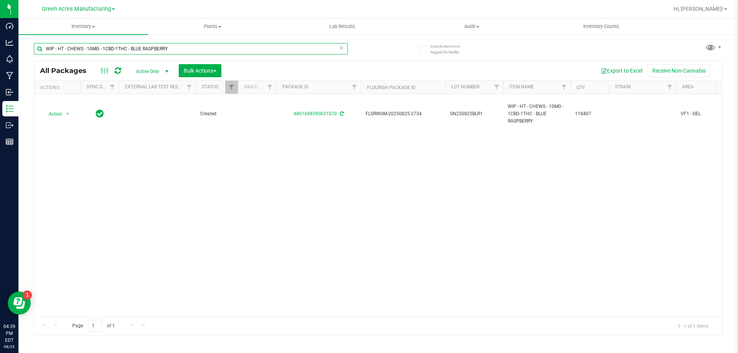
drag, startPoint x: 172, startPoint y: 51, endPoint x: 38, endPoint y: 40, distance: 134.6
click at [40, 42] on div "WIP - HT - CHEWS - 10MG - 1CBD-1THC - BLUE RASPBERRY" at bounding box center [206, 48] width 344 height 25
paste input "FLSRWGM-20250508-054"
type input "FLSRWGM-20250508-054"
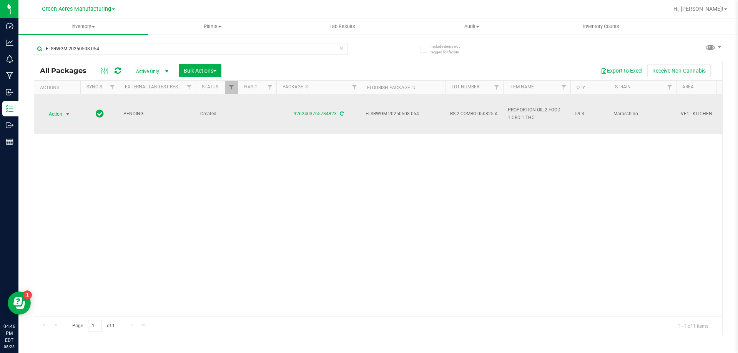
click at [60, 111] on span "Action" at bounding box center [52, 114] width 21 height 11
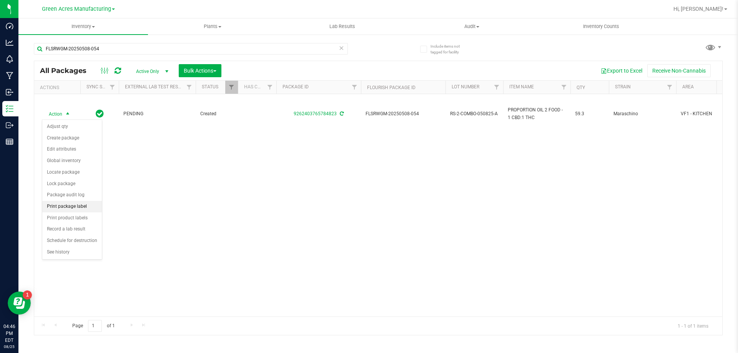
click at [65, 205] on li "Print package label" at bounding box center [72, 207] width 60 height 12
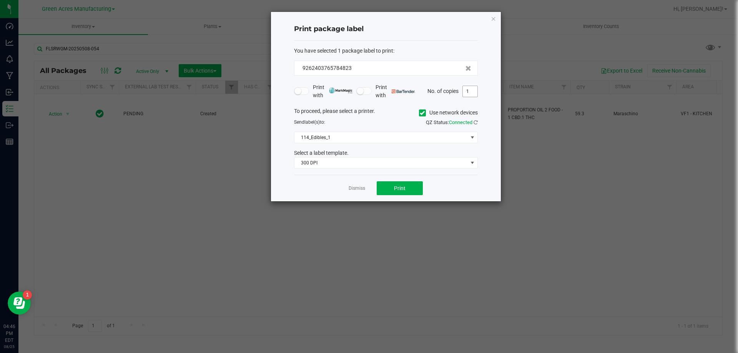
click at [470, 90] on input "1" at bounding box center [470, 91] width 15 height 11
type input "2"
click at [403, 191] on span "Print" at bounding box center [400, 188] width 12 height 6
click at [355, 188] on link "Dismiss" at bounding box center [357, 188] width 17 height 7
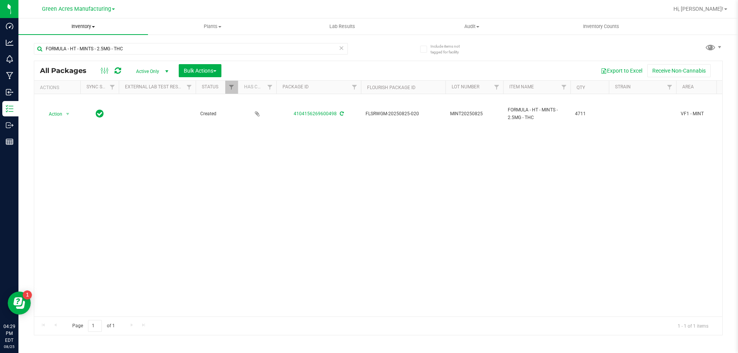
click at [90, 27] on span "Inventory" at bounding box center [83, 26] width 130 height 7
click at [86, 91] on span "From bill of materials" at bounding box center [53, 92] width 70 height 7
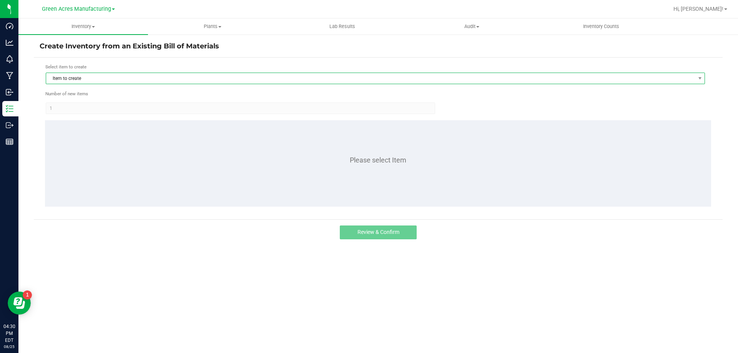
click at [102, 82] on span "Item to create" at bounding box center [370, 78] width 649 height 11
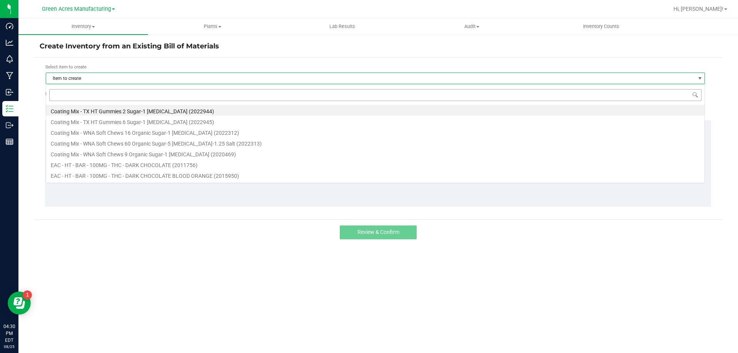
scroll to position [12, 659]
click at [98, 96] on input at bounding box center [375, 95] width 652 height 12
type input "Chew"
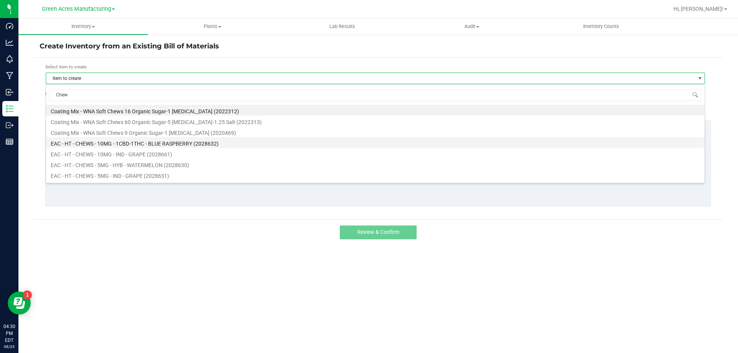
click at [141, 142] on li "EAC - HT - CHEWS - 10MG - 1CBD-1THC - BLUE RASPBERRY (2028632)" at bounding box center [375, 142] width 659 height 11
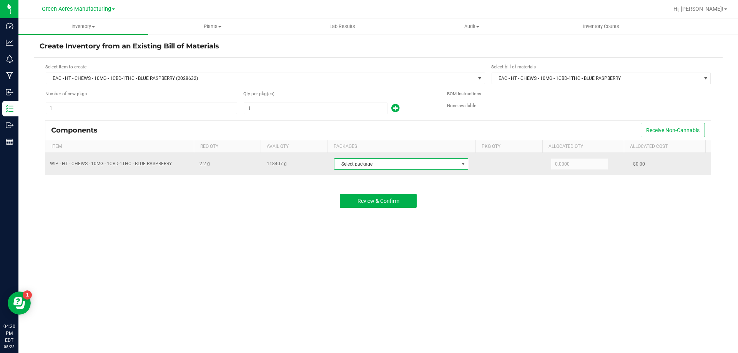
click at [386, 161] on span "Select package" at bounding box center [396, 164] width 124 height 11
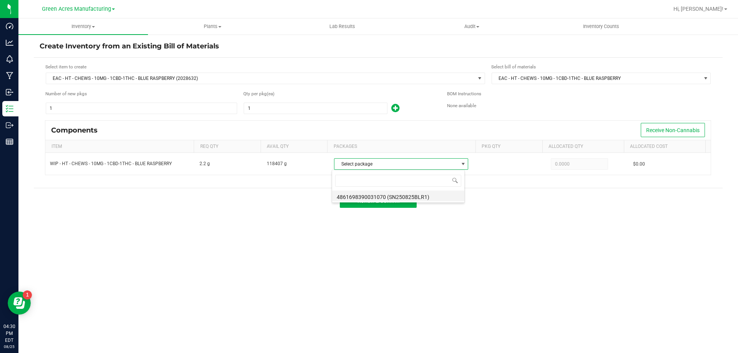
click at [383, 200] on li "4861698390031070 (SN250825BLR1)" at bounding box center [398, 196] width 132 height 11
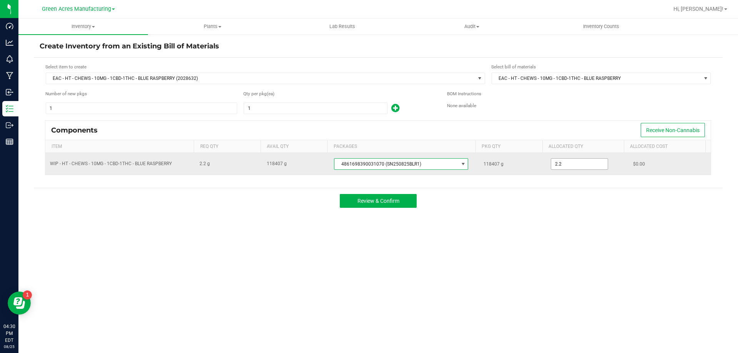
click at [562, 163] on input "2.2" at bounding box center [579, 164] width 57 height 11
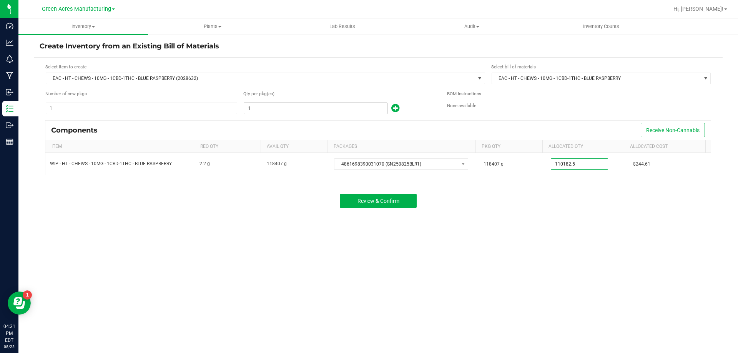
type input "110,182.5000"
click at [263, 107] on input "1" at bounding box center [315, 108] width 143 height 11
type input "50,082"
click at [341, 131] on div "Components Receive Non-Cannabis" at bounding box center [377, 130] width 665 height 19
click at [399, 203] on span "Review & Confirm" at bounding box center [379, 201] width 42 height 6
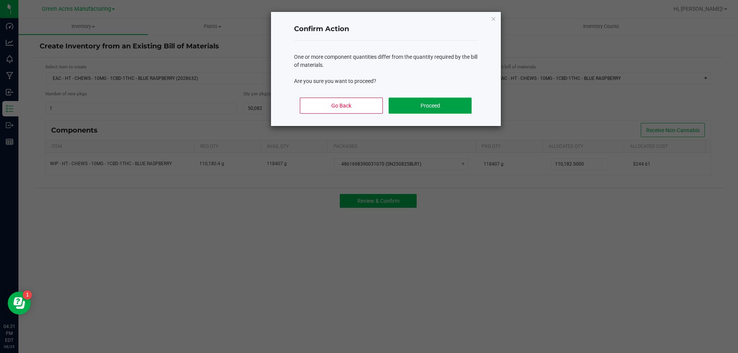
click at [439, 106] on button "Proceed" at bounding box center [430, 106] width 83 height 16
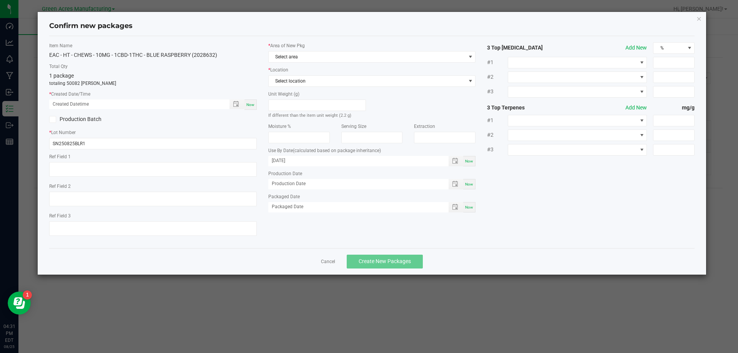
click at [251, 104] on span "Now" at bounding box center [250, 105] width 8 height 4
type input "08/25/2025 04:31 PM"
click at [300, 57] on span "Select area" at bounding box center [367, 57] width 197 height 11
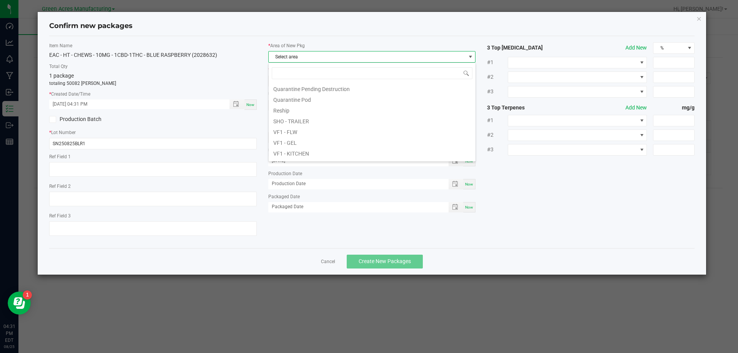
scroll to position [308, 0]
click at [286, 138] on li "VF1 - PKG" at bounding box center [372, 136] width 207 height 11
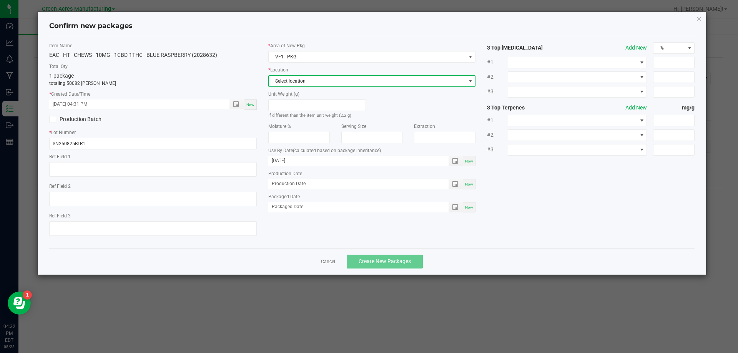
click at [307, 82] on span "Select location" at bounding box center [367, 81] width 197 height 11
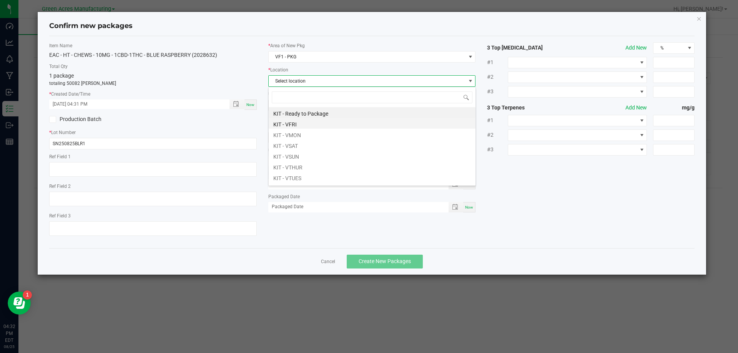
scroll to position [38, 0]
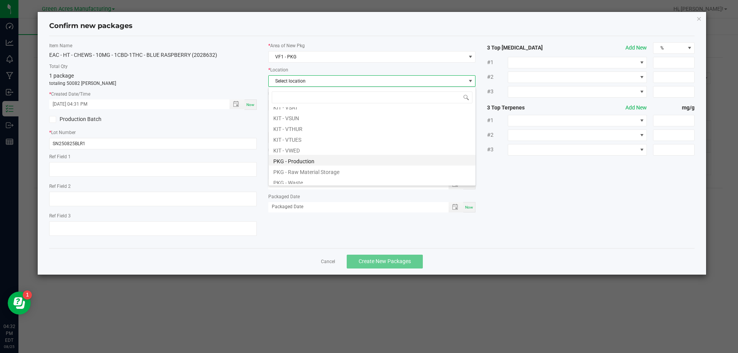
click at [294, 158] on li "PKG - Production" at bounding box center [372, 160] width 207 height 11
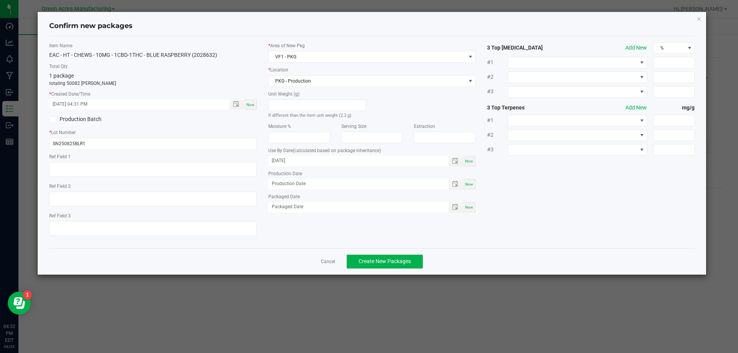
click at [407, 97] on div "Unit Weight (g) If different than the item unit weight (2.2 g)" at bounding box center [372, 107] width 219 height 32
click at [130, 163] on textarea at bounding box center [153, 169] width 208 height 15
type textarea "Made 1 undosed pot"
click at [369, 264] on span "Create New Packages" at bounding box center [385, 261] width 52 height 6
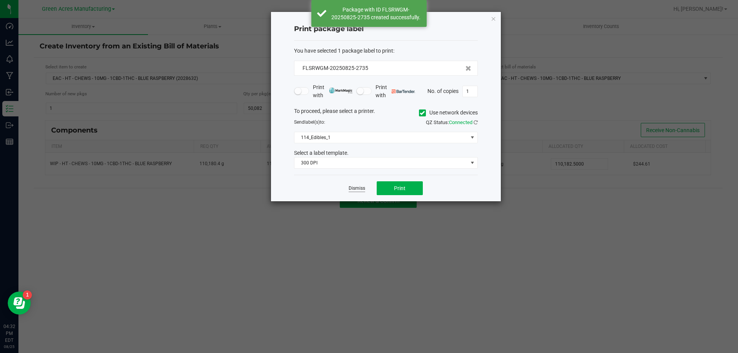
click at [359, 188] on link "Dismiss" at bounding box center [357, 188] width 17 height 7
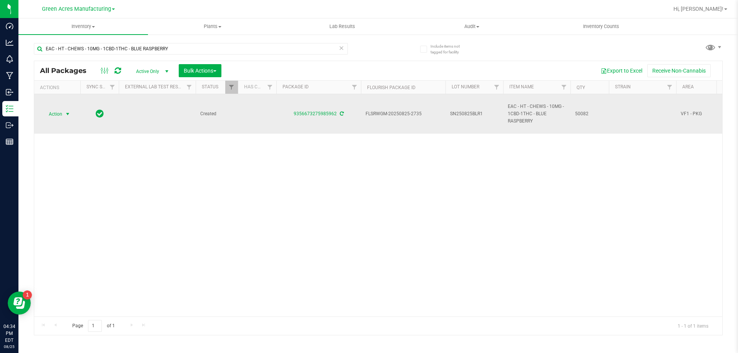
click at [59, 115] on span "Action" at bounding box center [52, 114] width 21 height 11
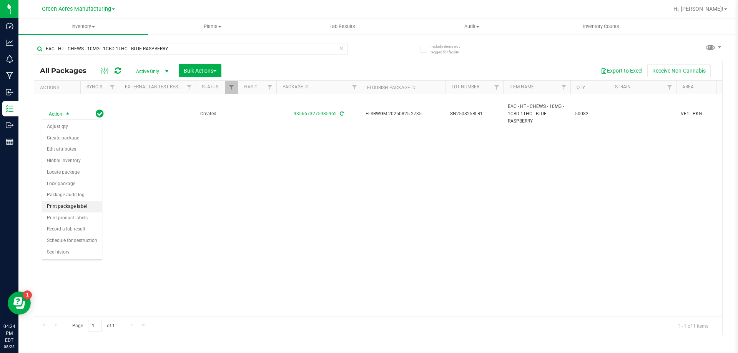
click at [73, 206] on li "Print package label" at bounding box center [72, 207] width 60 height 12
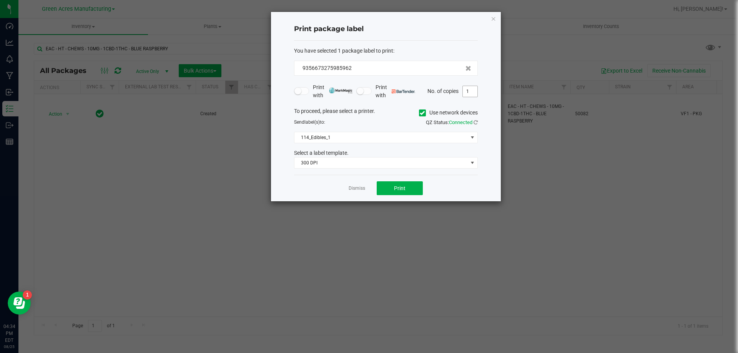
click at [471, 92] on input "1" at bounding box center [470, 91] width 15 height 11
type input "7"
click at [417, 188] on button "Print" at bounding box center [400, 188] width 46 height 14
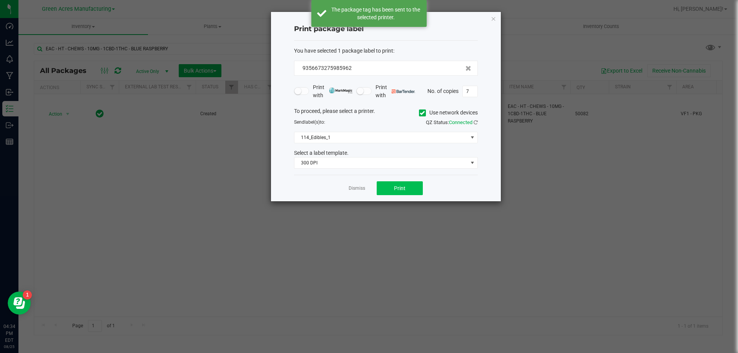
click at [361, 188] on link "Dismiss" at bounding box center [357, 188] width 17 height 7
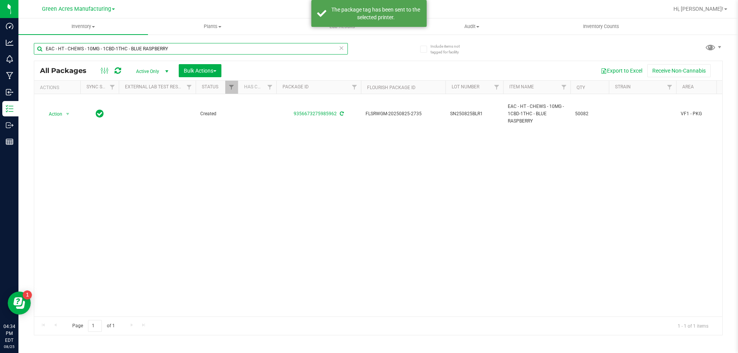
drag, startPoint x: 59, startPoint y: 51, endPoint x: 19, endPoint y: 50, distance: 40.0
click at [22, 50] on div "Include items not tagged for facility EAC - HT - CHEWS - 10MG - 1CBD-1THC - BLU…" at bounding box center [378, 151] width 720 height 235
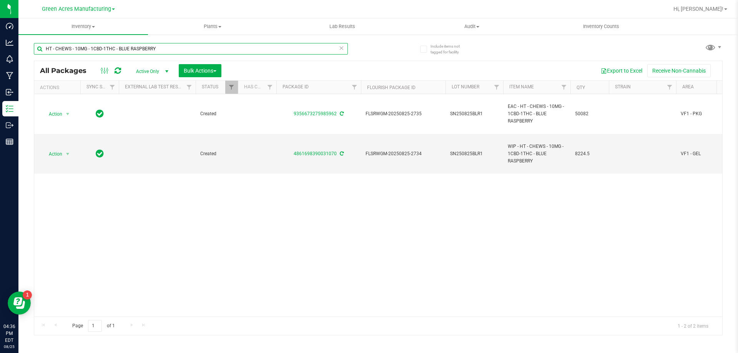
type input "HT - CHEWS - 10MG - 1CBD-1THC - BLUE RASPBERRY"
click at [59, 153] on span "Action" at bounding box center [52, 154] width 21 height 11
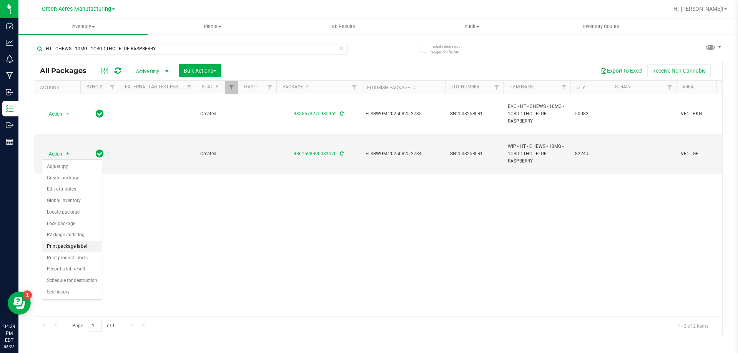
click at [70, 245] on li "Print package label" at bounding box center [72, 247] width 60 height 12
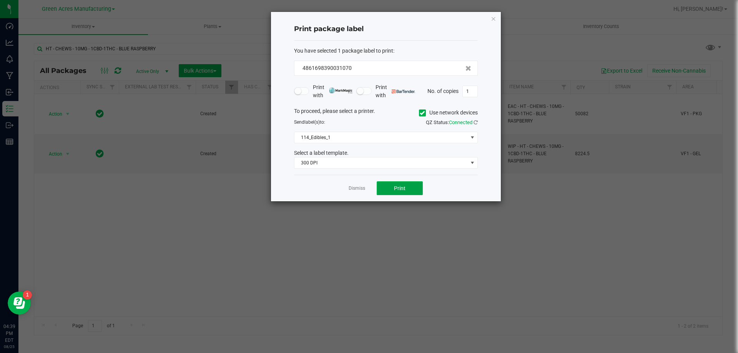
click at [384, 188] on button "Print" at bounding box center [400, 188] width 46 height 14
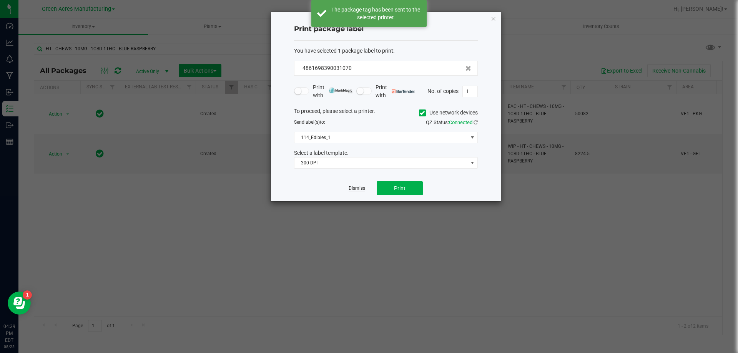
click at [357, 187] on link "Dismiss" at bounding box center [357, 188] width 17 height 7
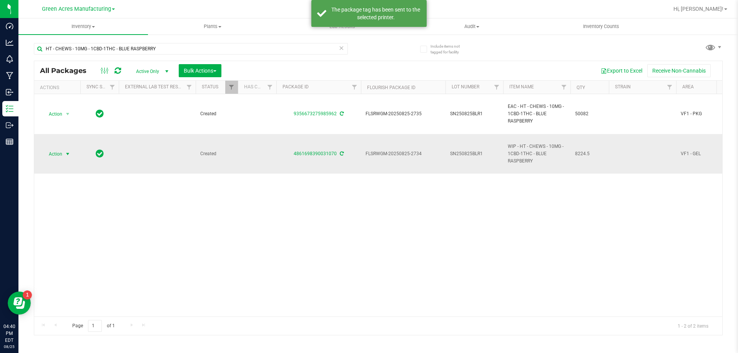
click at [65, 156] on span "select" at bounding box center [68, 154] width 6 height 6
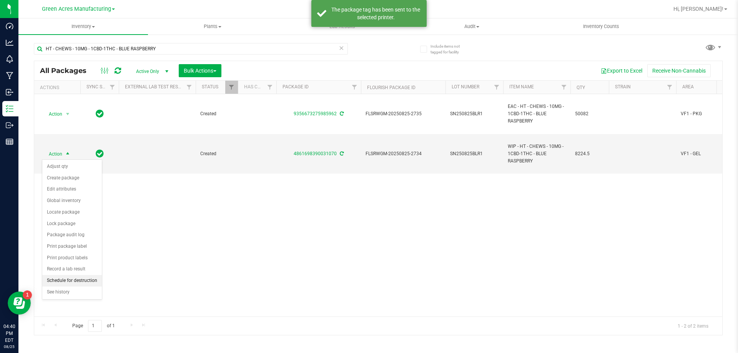
click at [73, 283] on li "Schedule for destruction" at bounding box center [72, 281] width 60 height 12
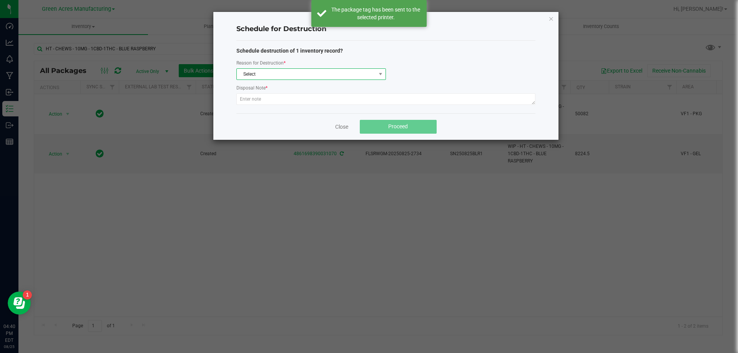
click at [322, 78] on span "Select" at bounding box center [306, 74] width 139 height 11
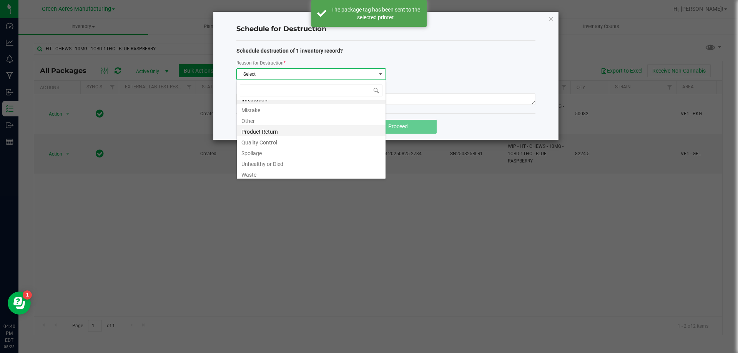
scroll to position [9, 0]
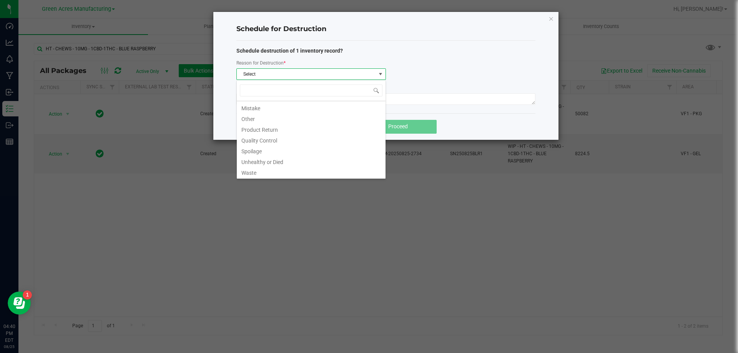
click at [287, 178] on div "Infestation Mistake Other Product Return Quality Control Spoilage Unhealthy or …" at bounding box center [311, 129] width 150 height 99
click at [287, 170] on li "Waste" at bounding box center [311, 171] width 149 height 11
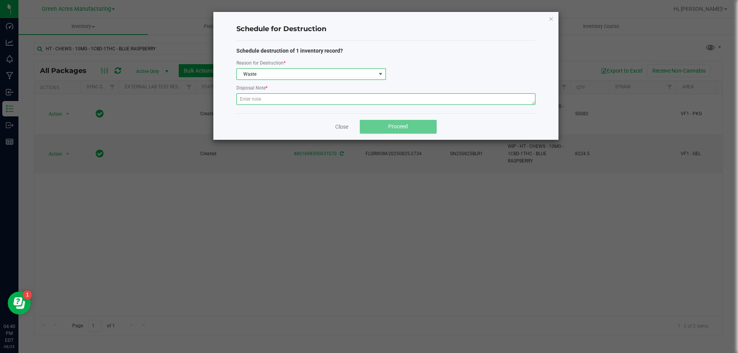
click at [295, 97] on textarea at bounding box center [385, 99] width 299 height 12
type textarea "Production waste"
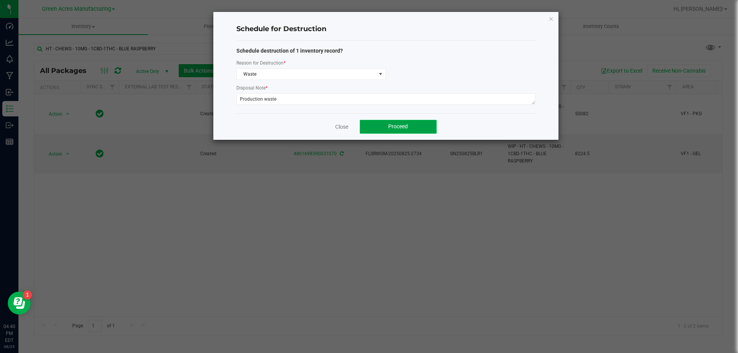
click at [388, 130] on button "Proceed" at bounding box center [398, 127] width 77 height 14
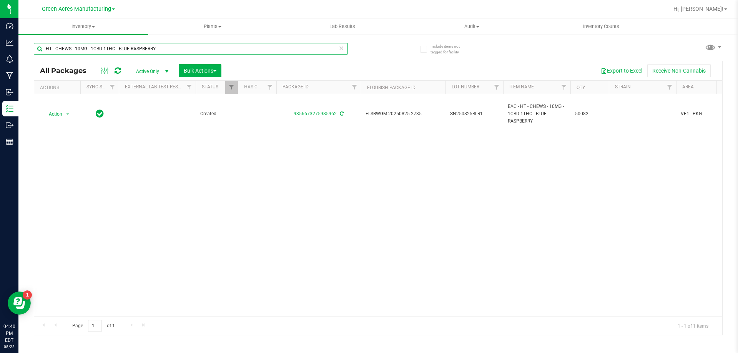
drag, startPoint x: 158, startPoint y: 47, endPoint x: 30, endPoint y: 50, distance: 127.7
click at [30, 50] on div "Include items not tagged for facility HT - CHEWS - 10MG - 1CBD-1THC - BLUE RASP…" at bounding box center [378, 151] width 720 height 235
paste input "FLSRWGM-20250630-3132"
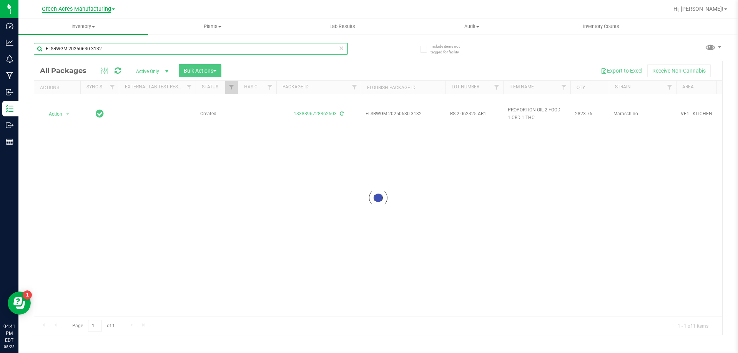
type input "FLSRWGM-20250630-3132"
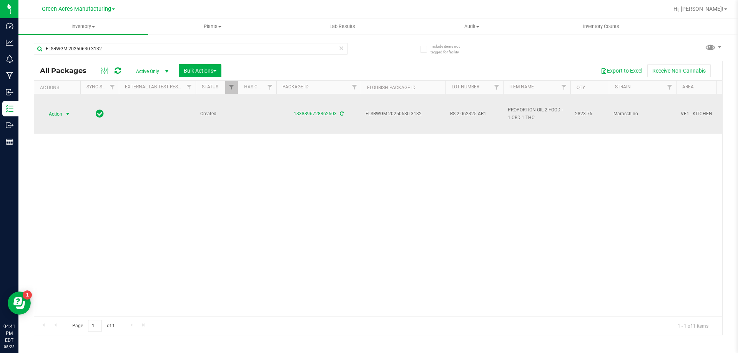
click at [57, 113] on span "Action" at bounding box center [52, 114] width 21 height 11
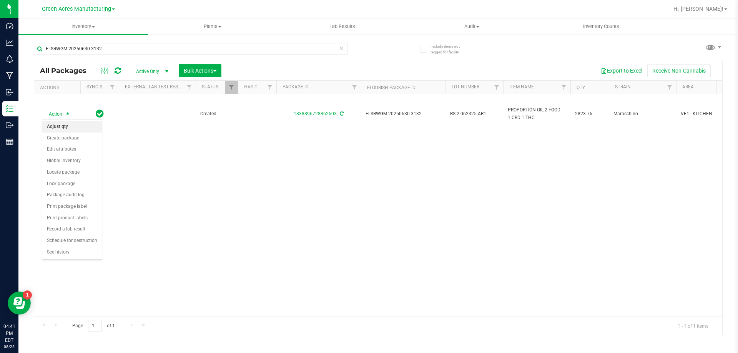
click at [58, 126] on li "Adjust qty" at bounding box center [72, 127] width 60 height 12
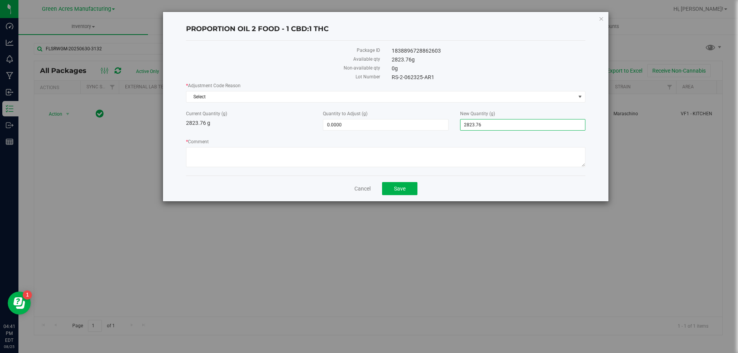
click at [521, 126] on span "2,823.7600 2823.76" at bounding box center [522, 125] width 125 height 12
type input "2817.7"
type input "-6.0600"
type input "2,817.7000"
click at [336, 90] on div "* Adjustment Code Reason Select Select Depleted Inventory Audit Mistake Moistur…" at bounding box center [385, 92] width 399 height 20
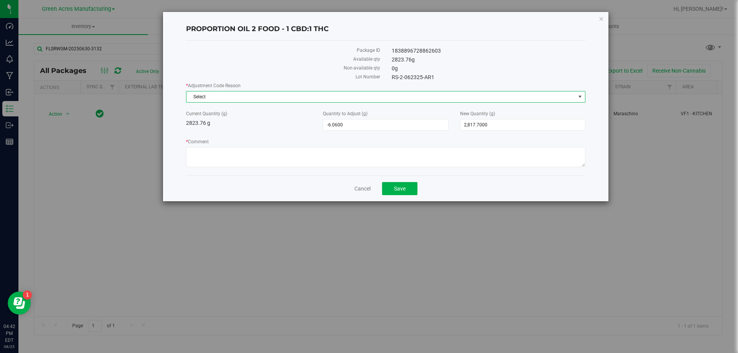
click at [334, 93] on span "Select" at bounding box center [380, 96] width 389 height 11
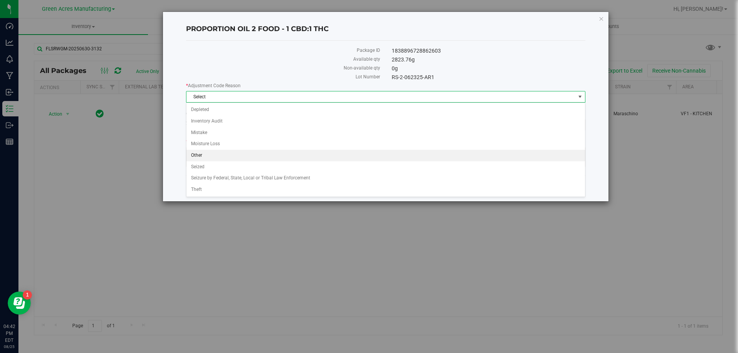
click at [208, 153] on li "Other" at bounding box center [385, 156] width 399 height 12
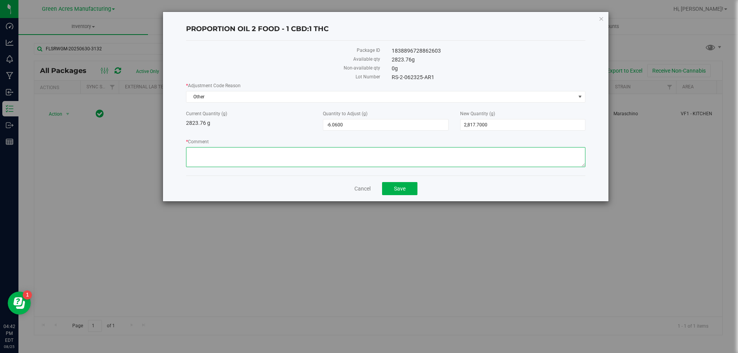
click at [213, 155] on textarea "* Comment" at bounding box center [385, 157] width 399 height 20
type textarea "Weight After dosing and cleaning the jar."
click at [407, 188] on button "Save" at bounding box center [399, 188] width 35 height 13
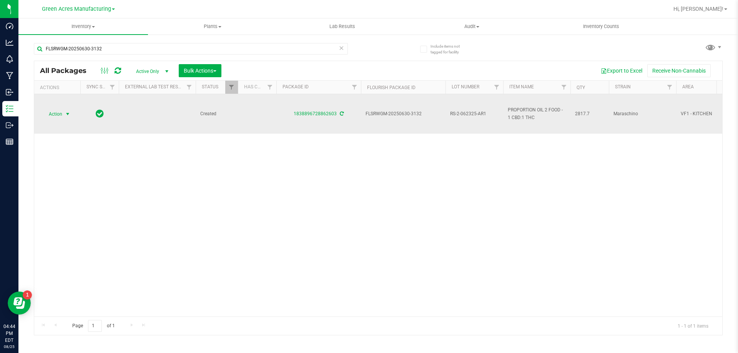
click at [65, 113] on span "select" at bounding box center [68, 114] width 6 height 6
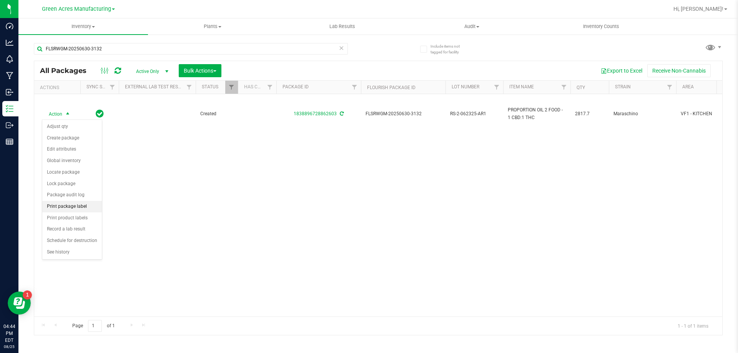
click at [68, 208] on li "Print package label" at bounding box center [72, 207] width 60 height 12
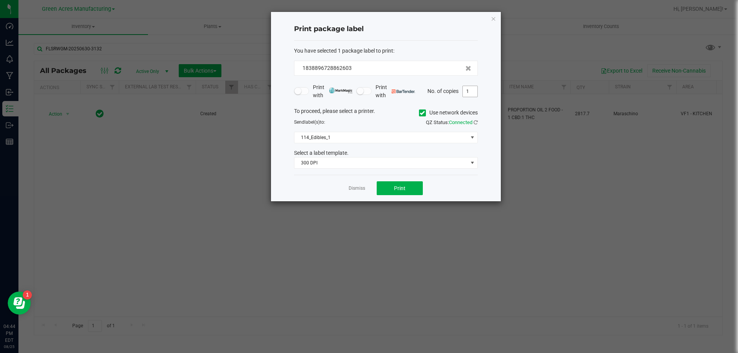
drag, startPoint x: 474, startPoint y: 94, endPoint x: 467, endPoint y: 96, distance: 7.2
click at [473, 94] on input "1" at bounding box center [470, 91] width 15 height 11
type input "2"
click at [401, 190] on span "Print" at bounding box center [400, 188] width 12 height 6
click at [358, 190] on link "Dismiss" at bounding box center [357, 188] width 17 height 7
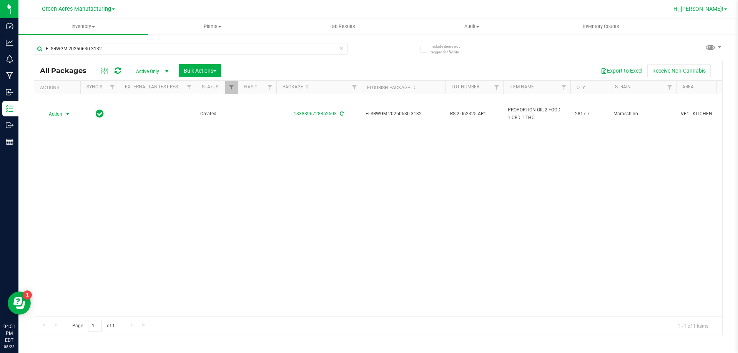
click at [699, 11] on span "Hi, [PERSON_NAME]!" at bounding box center [699, 9] width 50 height 6
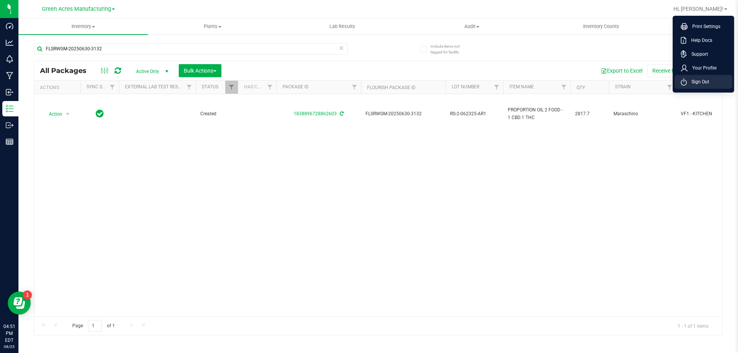
click at [693, 80] on span "Sign Out" at bounding box center [698, 82] width 22 height 8
